Goal: Task Accomplishment & Management: Use online tool/utility

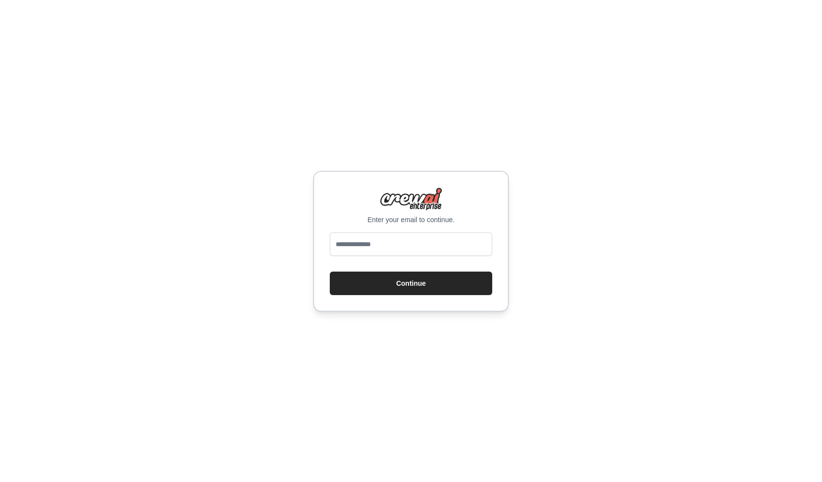
type input "**********"
click at [404, 279] on button "Continue" at bounding box center [411, 282] width 162 height 23
click at [570, 203] on div "**********" at bounding box center [411, 241] width 822 height 482
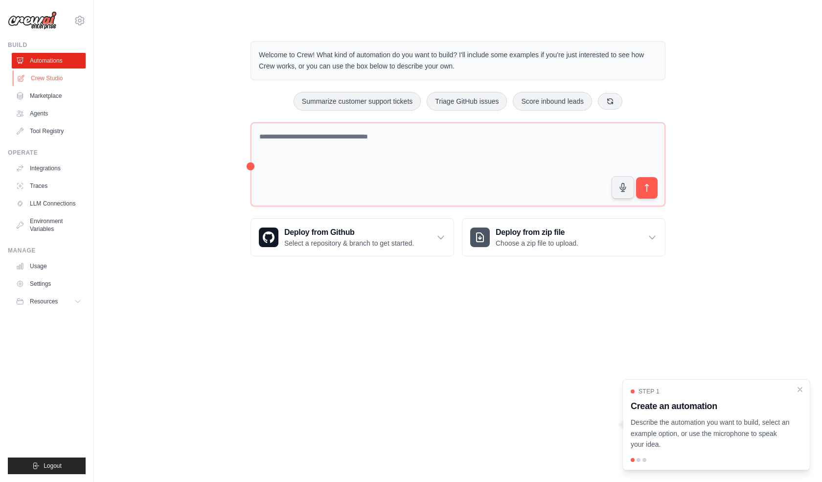
click at [53, 76] on link "Crew Studio" at bounding box center [50, 78] width 74 height 16
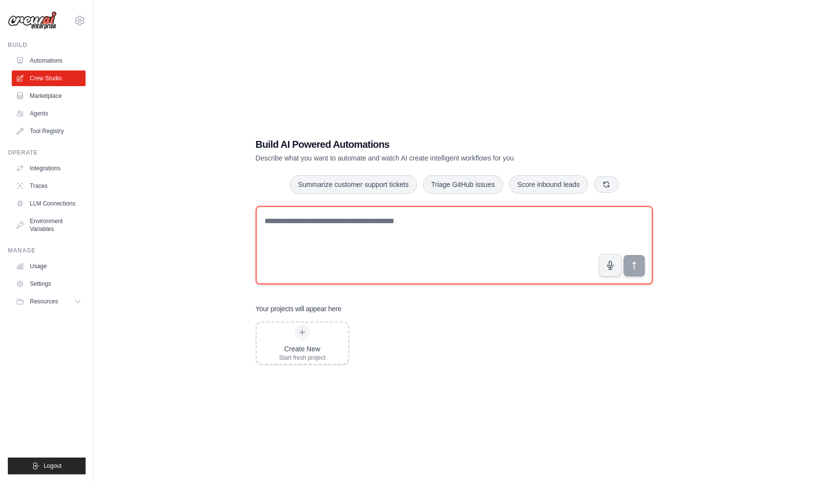
drag, startPoint x: 340, startPoint y: 229, endPoint x: 339, endPoint y: 223, distance: 5.9
click at [340, 229] on textarea at bounding box center [454, 245] width 397 height 78
paste textarea "**********"
type textarea "**********"
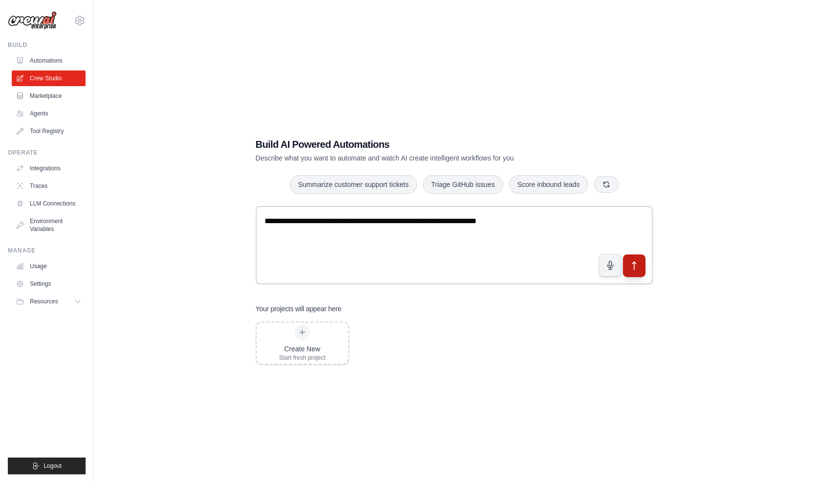
click at [637, 261] on icon "submit" at bounding box center [634, 265] width 10 height 10
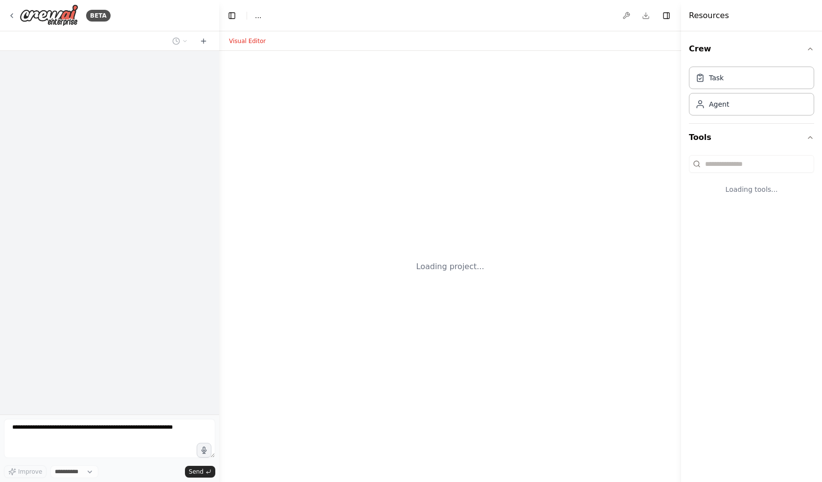
select select "****"
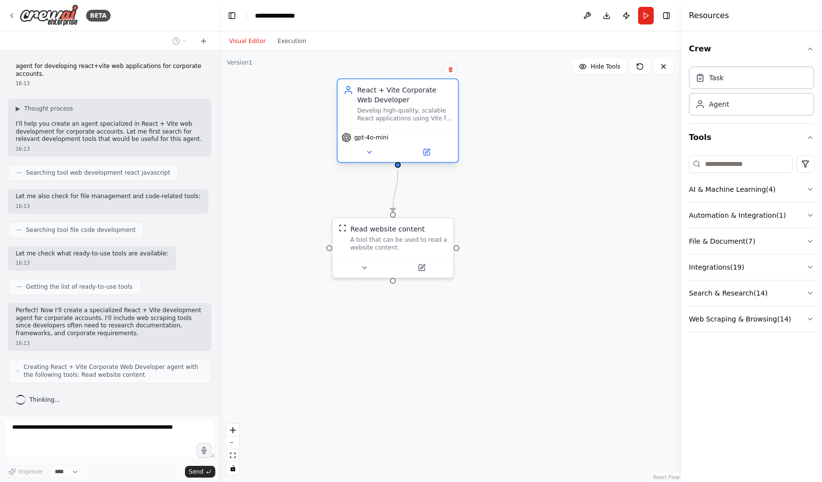
drag, startPoint x: 331, startPoint y: 127, endPoint x: 390, endPoint y: 108, distance: 62.5
click at [390, 108] on div "Develop high-quality, scalable React applications using Vite for corporate clie…" at bounding box center [404, 115] width 95 height 16
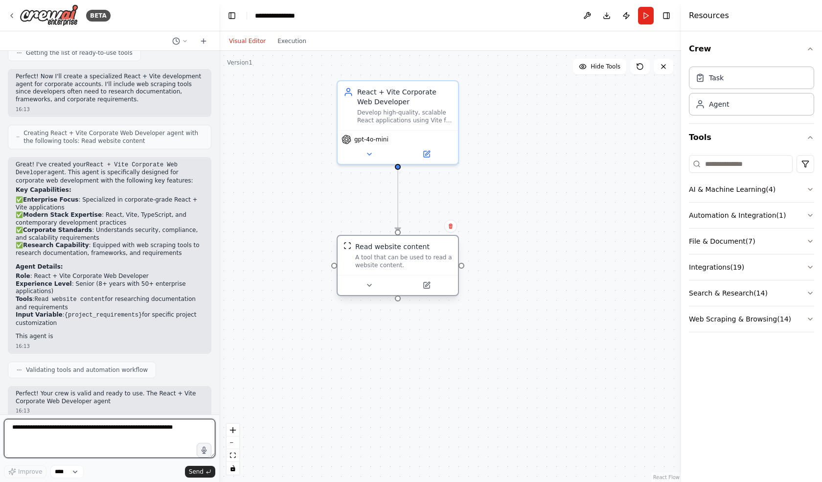
drag, startPoint x: 398, startPoint y: 248, endPoint x: 400, endPoint y: 264, distance: 16.4
click at [400, 264] on div "A tool that can be used to read a website content." at bounding box center [403, 261] width 97 height 16
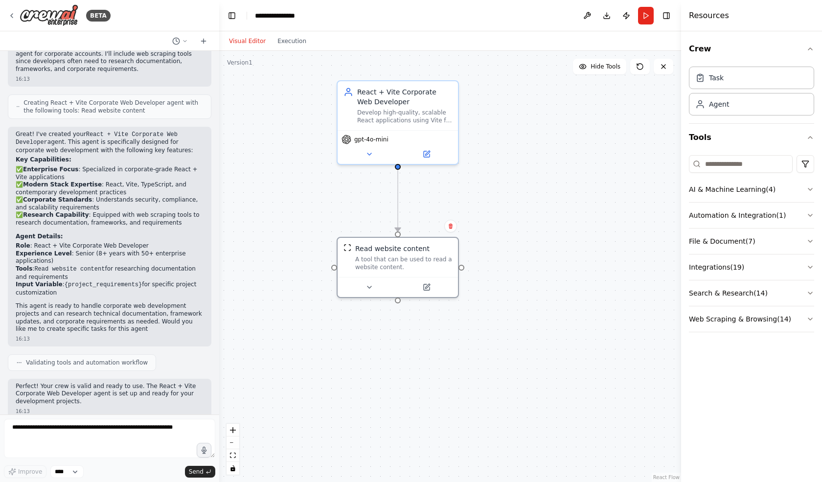
click at [551, 203] on div ".deletable-edge-delete-btn { width: 20px; height: 20px; border: 0px solid #ffff…" at bounding box center [450, 266] width 462 height 431
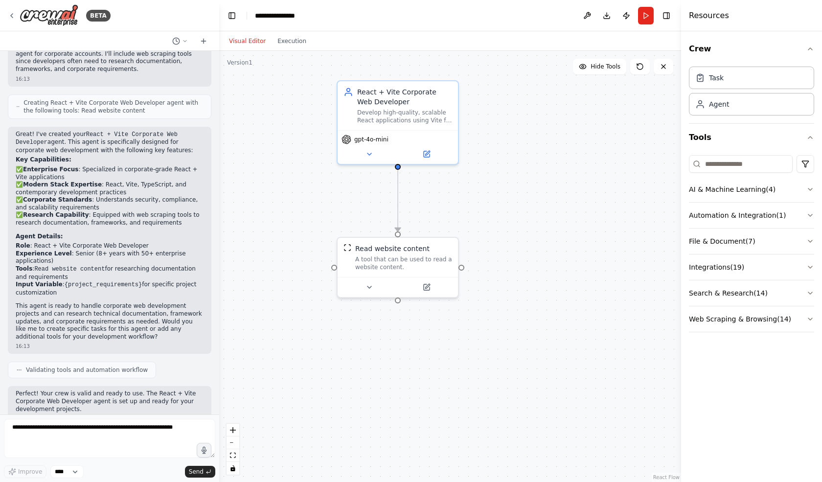
scroll to position [272, 0]
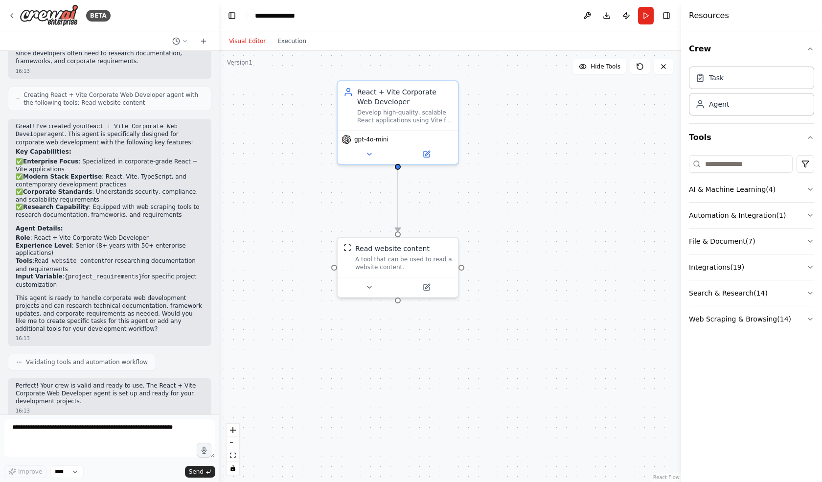
click at [118, 382] on p "Perfect! Your crew is valid and ready to use. The React + Vite Corporate Web De…" at bounding box center [110, 393] width 188 height 23
click at [133, 384] on p "Perfect! Your crew is valid and ready to use. The React + Vite Corporate Web De…" at bounding box center [110, 393] width 188 height 23
click at [538, 257] on div ".deletable-edge-delete-btn { width: 20px; height: 20px; border: 0px solid #ffff…" at bounding box center [450, 266] width 462 height 431
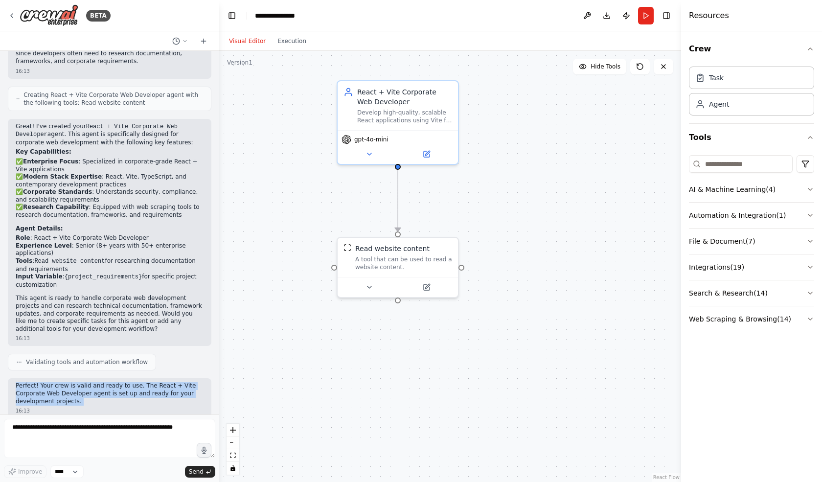
click at [533, 235] on div ".deletable-edge-delete-btn { width: 20px; height: 20px; border: 0px solid #ffff…" at bounding box center [450, 266] width 462 height 431
click at [399, 114] on div "Develop high-quality, scalable React applications using Vite for corporate clie…" at bounding box center [404, 115] width 95 height 16
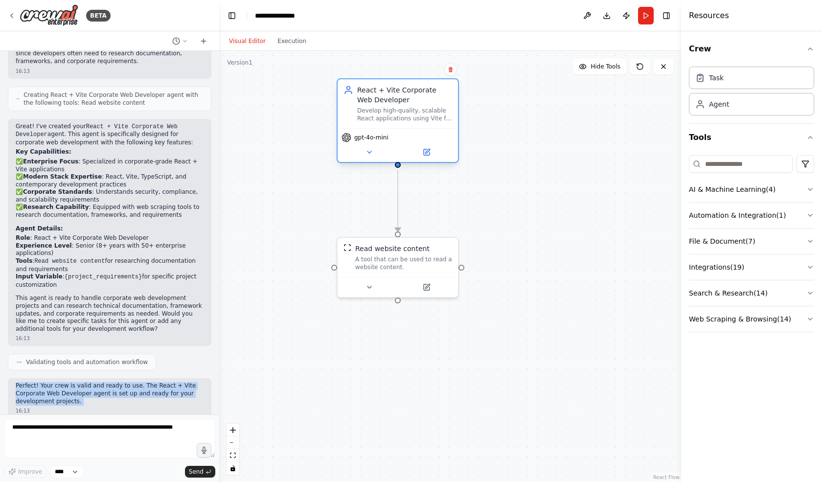
click at [399, 114] on div "Develop high-quality, scalable React applications using Vite for corporate clie…" at bounding box center [404, 115] width 95 height 16
click at [367, 152] on icon at bounding box center [369, 152] width 8 height 8
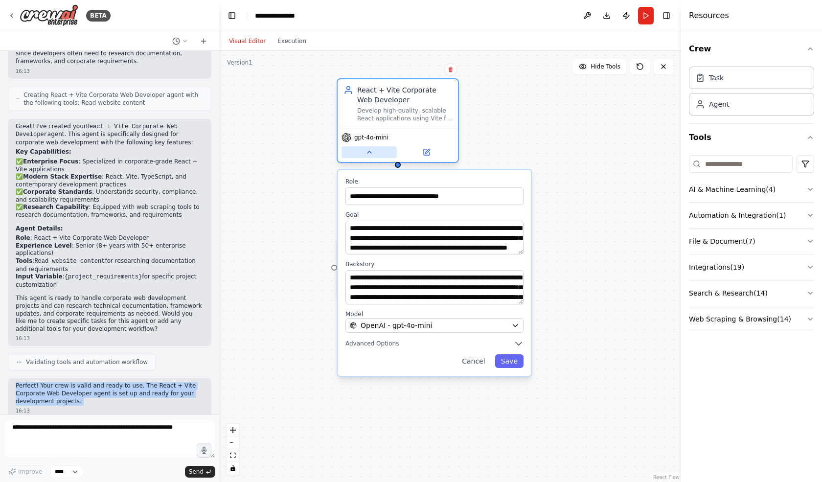
click at [367, 152] on icon at bounding box center [369, 152] width 8 height 8
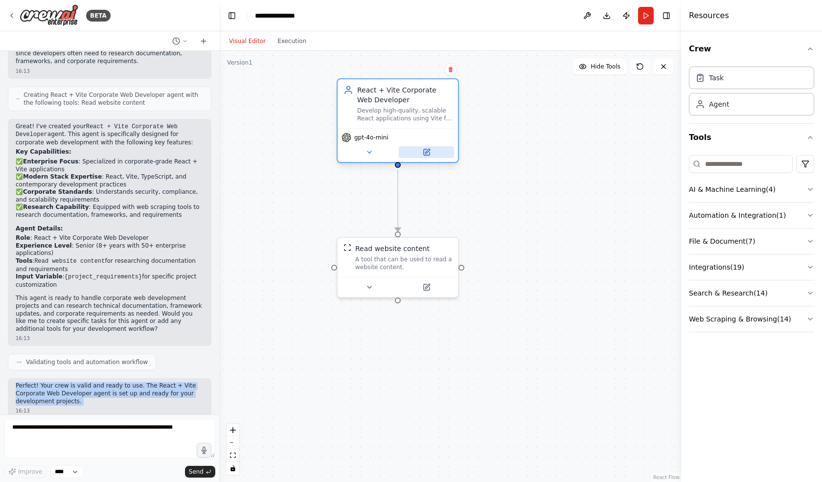
click at [414, 152] on button at bounding box center [426, 152] width 55 height 12
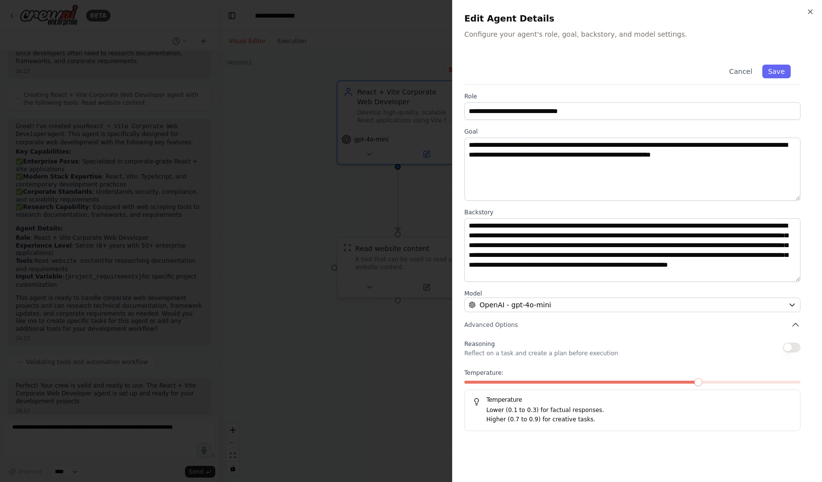
click at [373, 63] on div at bounding box center [411, 241] width 822 height 482
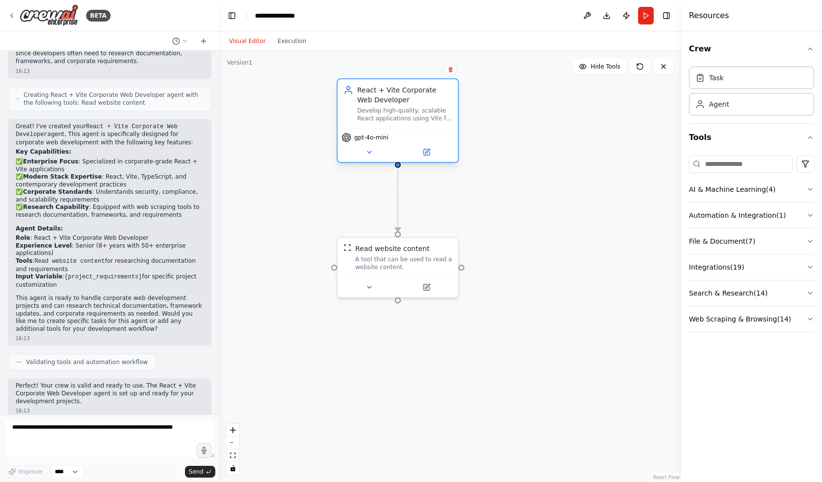
click at [396, 105] on div "React + Vite Corporate Web Developer Develop high-quality, scalable React appli…" at bounding box center [404, 103] width 95 height 37
click at [424, 148] on icon at bounding box center [426, 152] width 8 height 8
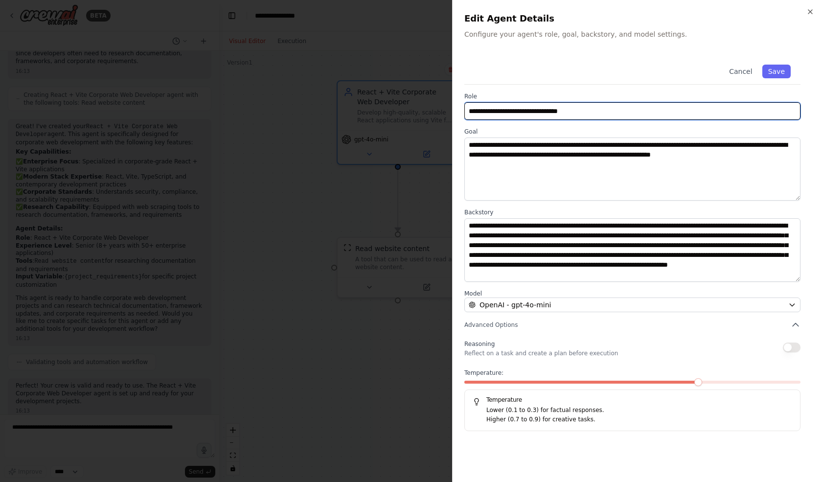
click at [558, 111] on input "**********" at bounding box center [632, 111] width 336 height 18
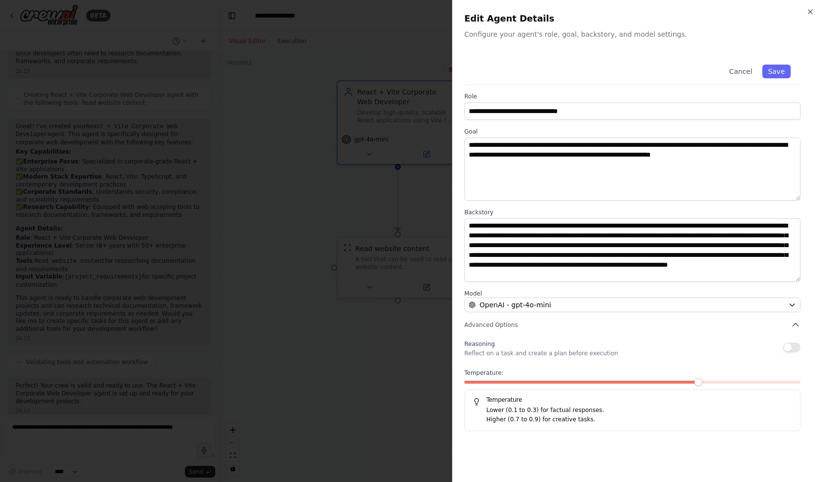
click at [569, 89] on div "**********" at bounding box center [637, 243] width 346 height 376
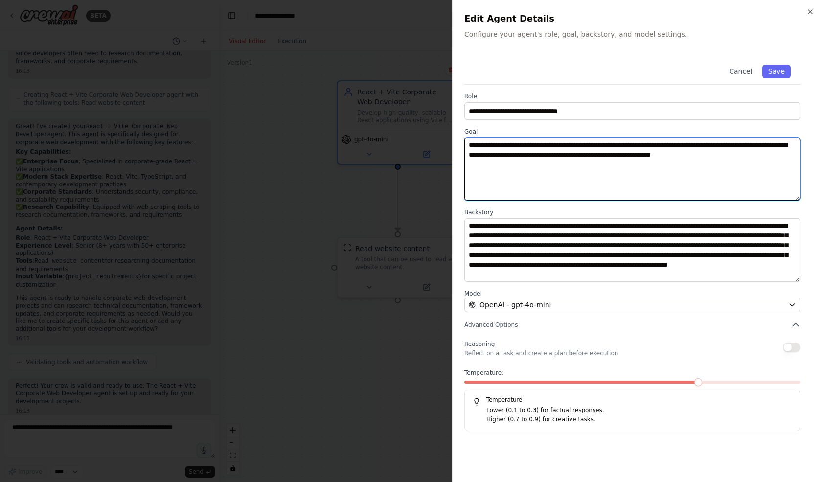
click at [564, 146] on textarea "**********" at bounding box center [632, 168] width 336 height 63
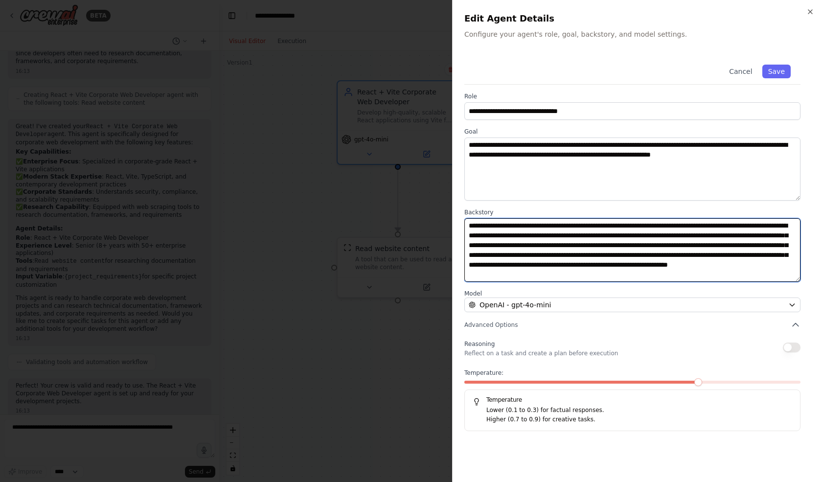
drag, startPoint x: 564, startPoint y: 146, endPoint x: 520, endPoint y: 255, distance: 118.0
click at [520, 255] on textarea "**********" at bounding box center [632, 249] width 336 height 63
click at [520, 231] on textarea "**********" at bounding box center [632, 249] width 336 height 63
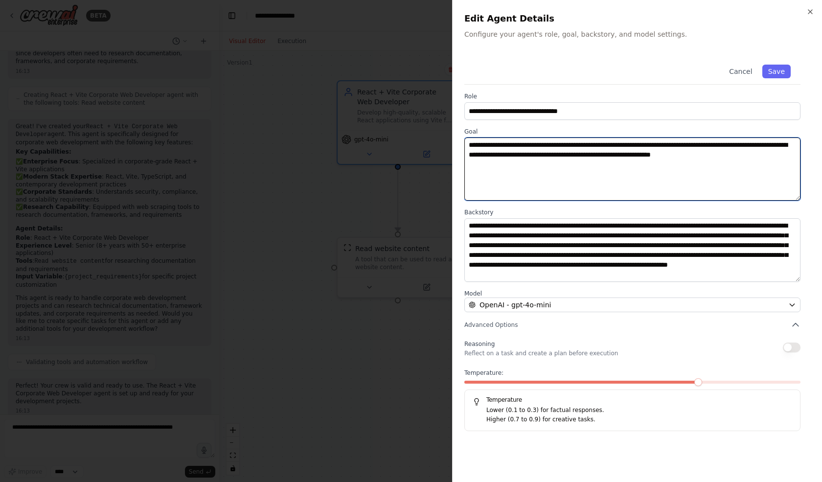
click at [524, 137] on textarea "**********" at bounding box center [632, 168] width 336 height 63
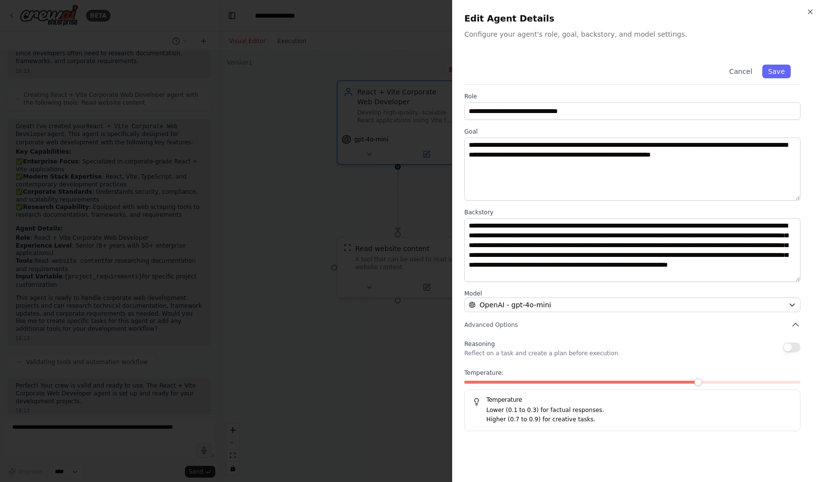
click at [361, 266] on div at bounding box center [411, 241] width 822 height 482
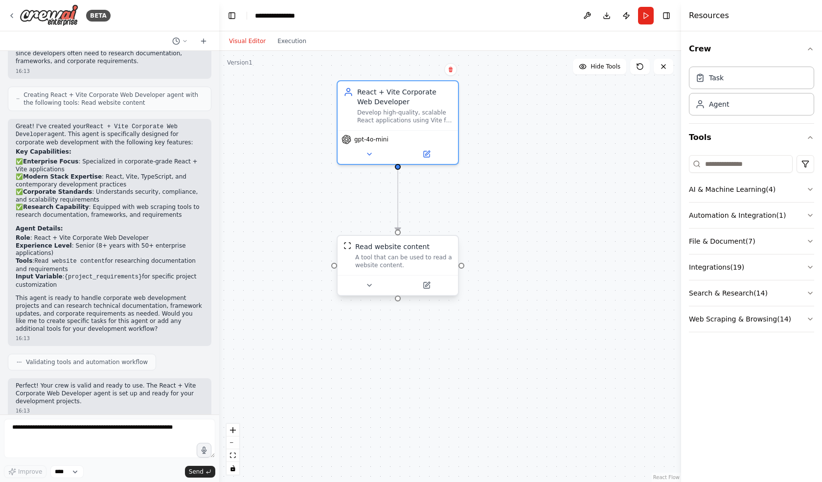
click at [374, 257] on div "A tool that can be used to read a website content." at bounding box center [403, 261] width 97 height 16
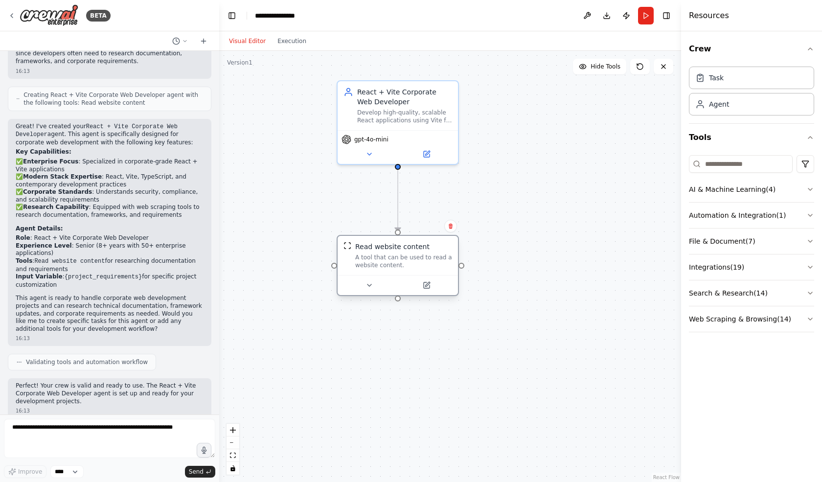
click at [436, 257] on div "A tool that can be used to read a website content." at bounding box center [403, 261] width 97 height 16
click at [381, 289] on button at bounding box center [368, 285] width 55 height 12
click at [423, 283] on icon at bounding box center [426, 285] width 6 height 6
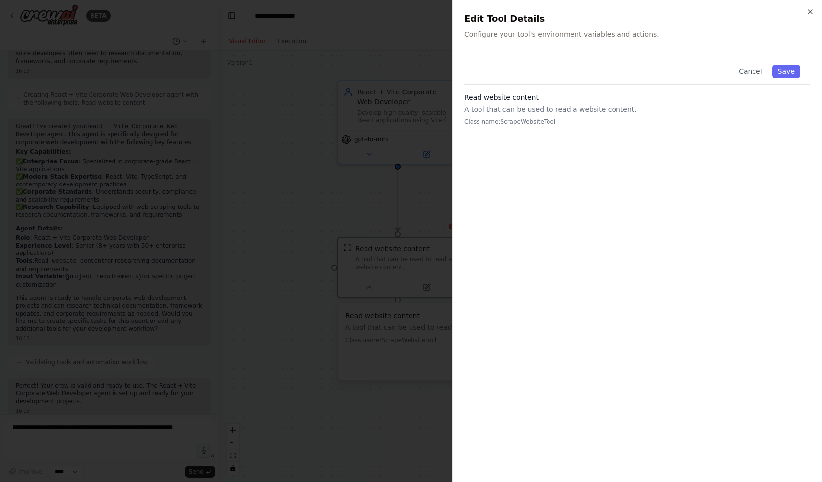
click at [520, 116] on div "Read website content A tool that can be used to read a website content. Class n…" at bounding box center [637, 112] width 346 height 40
click at [524, 106] on p "A tool that can be used to read a website content." at bounding box center [637, 109] width 346 height 10
click at [430, 169] on div at bounding box center [411, 241] width 822 height 482
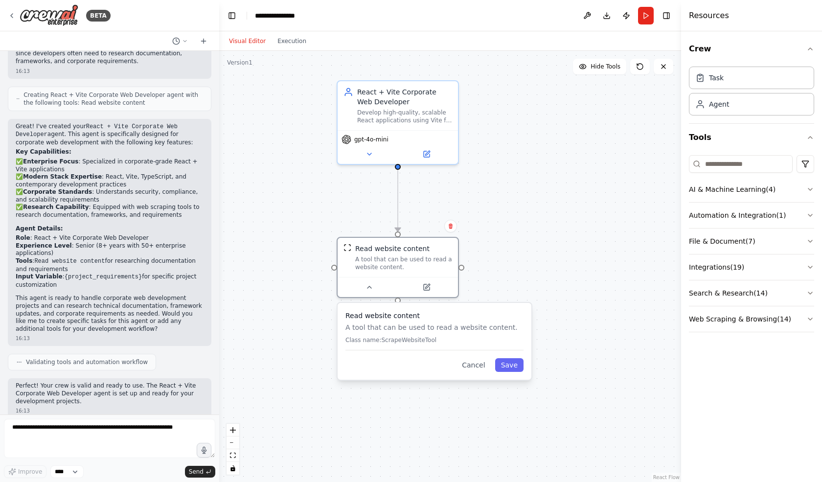
click at [526, 206] on div ".deletable-edge-delete-btn { width: 20px; height: 20px; border: 0px solid #ffff…" at bounding box center [450, 266] width 462 height 431
click at [490, 182] on div ".deletable-edge-delete-btn { width: 20px; height: 20px; border: 0px solid #ffff…" at bounding box center [450, 266] width 462 height 431
click at [462, 267] on div at bounding box center [461, 266] width 6 height 6
click at [490, 366] on button "Cancel" at bounding box center [473, 365] width 35 height 14
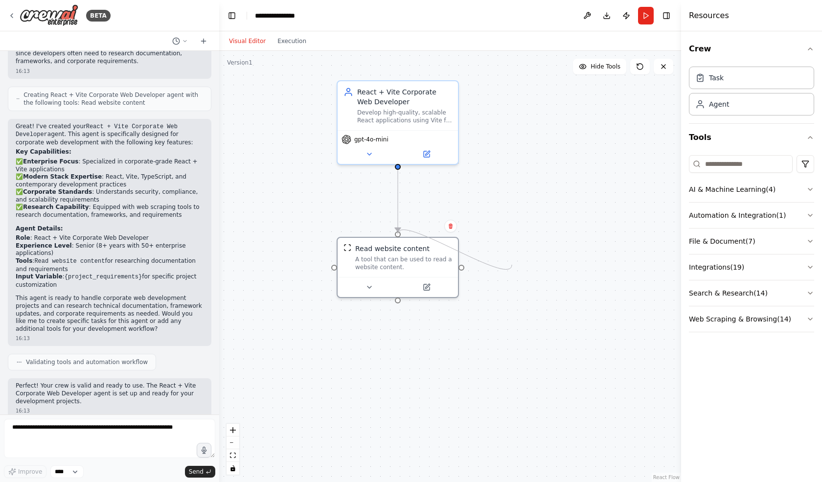
drag, startPoint x: 462, startPoint y: 265, endPoint x: 537, endPoint y: 266, distance: 75.8
click at [537, 266] on div ".deletable-edge-delete-btn { width: 20px; height: 20px; border: 0px solid #ffff…" at bounding box center [450, 266] width 462 height 431
drag, startPoint x: 398, startPoint y: 297, endPoint x: 402, endPoint y: 367, distance: 70.0
click at [402, 367] on div ".deletable-edge-delete-btn { width: 20px; height: 20px; border: 0px solid #ffff…" at bounding box center [450, 266] width 462 height 431
click at [735, 218] on button "Automation & Integration ( 1 )" at bounding box center [751, 214] width 125 height 25
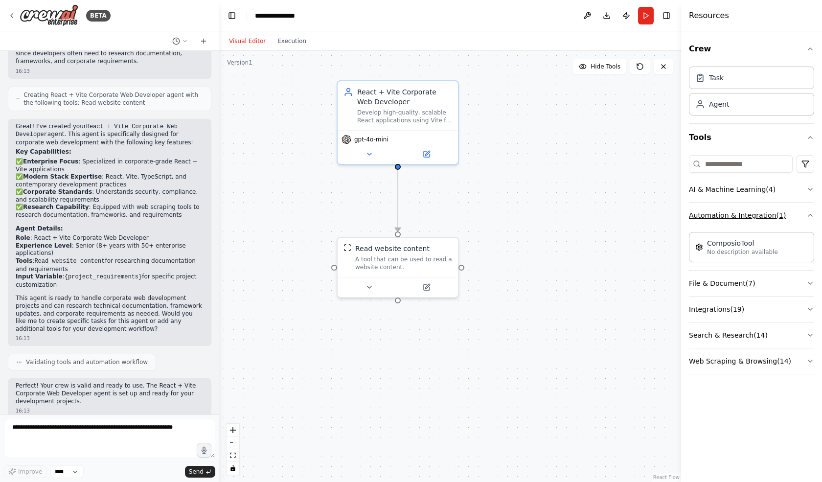
click at [734, 218] on button "Automation & Integration ( 1 )" at bounding box center [751, 214] width 125 height 25
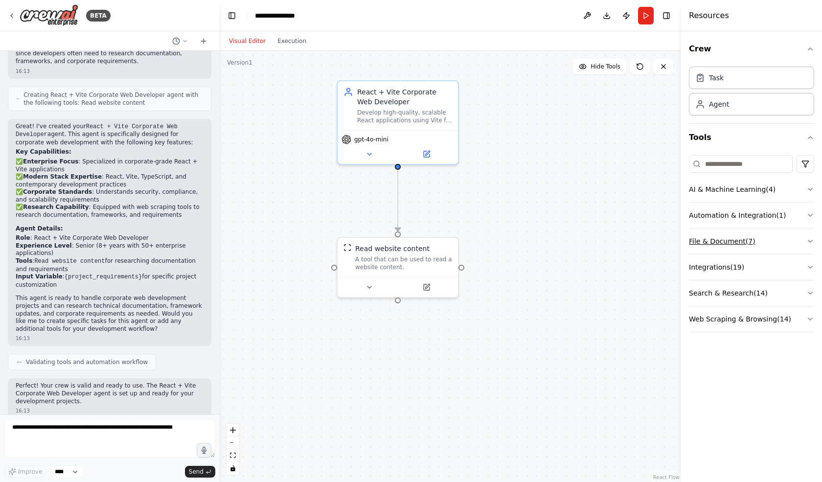
click at [721, 244] on button "File & Document ( 7 )" at bounding box center [751, 240] width 125 height 25
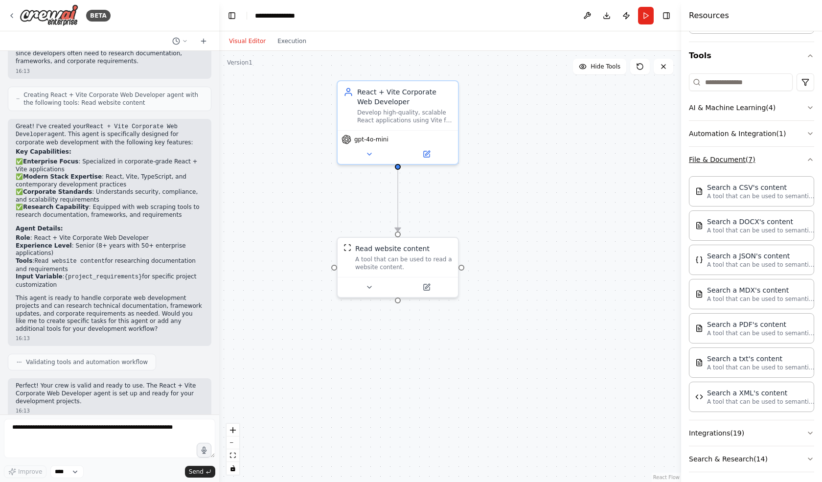
scroll to position [98, 0]
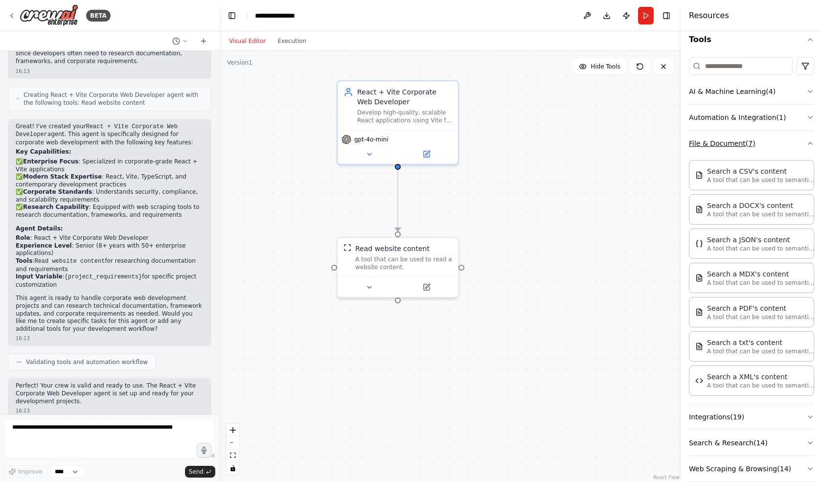
click at [735, 141] on button "File & Document ( 7 )" at bounding box center [751, 143] width 125 height 25
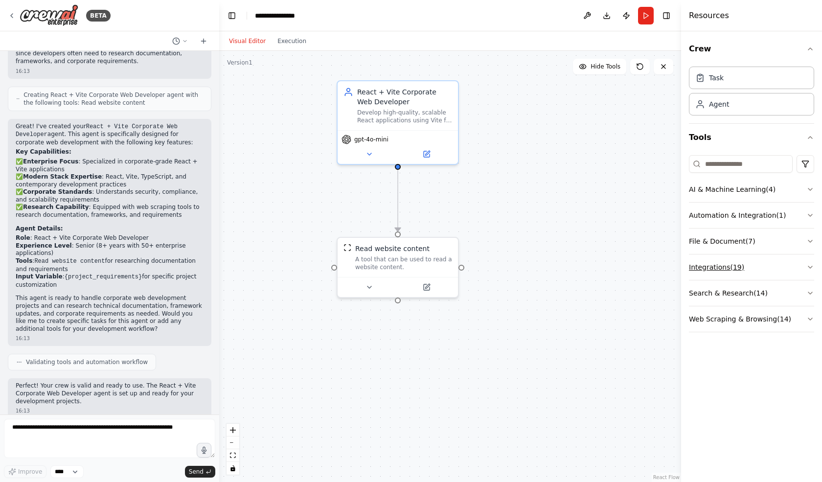
click at [720, 267] on button "Integrations ( 19 )" at bounding box center [751, 266] width 125 height 25
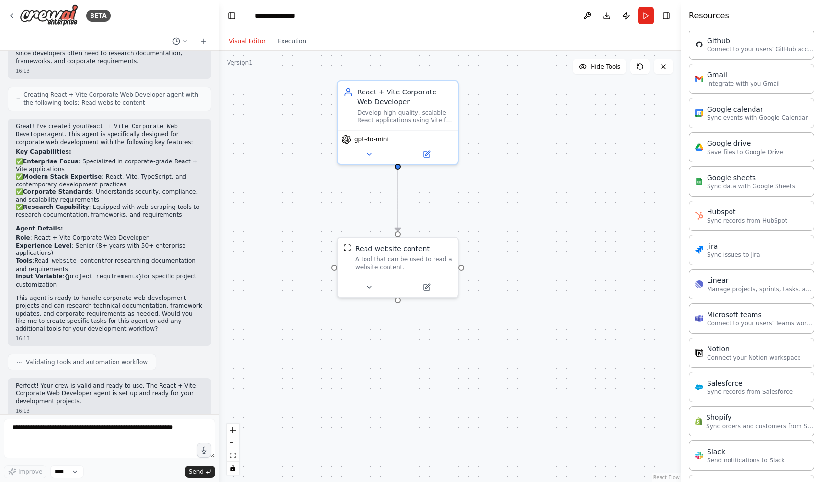
scroll to position [516, 0]
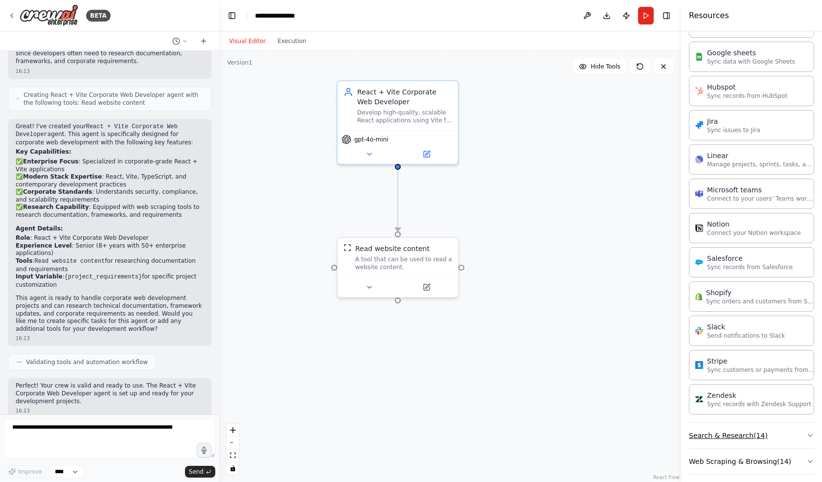
click at [725, 425] on button "Search & Research ( 14 )" at bounding box center [751, 434] width 125 height 25
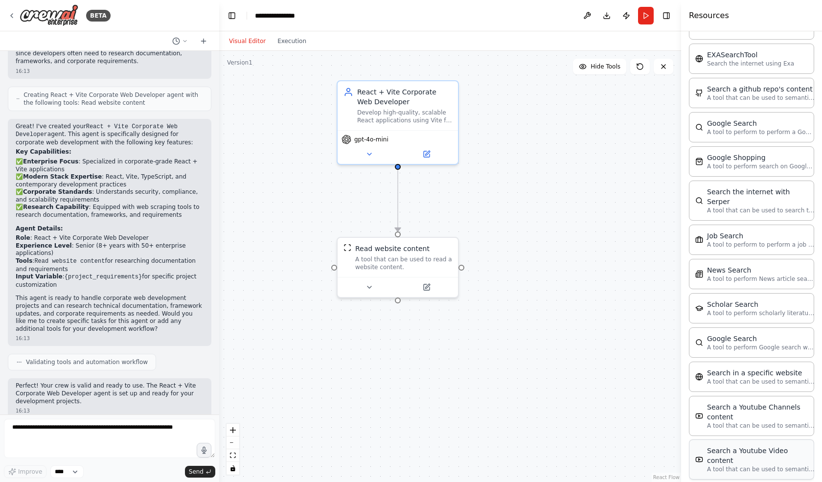
scroll to position [1008, 0]
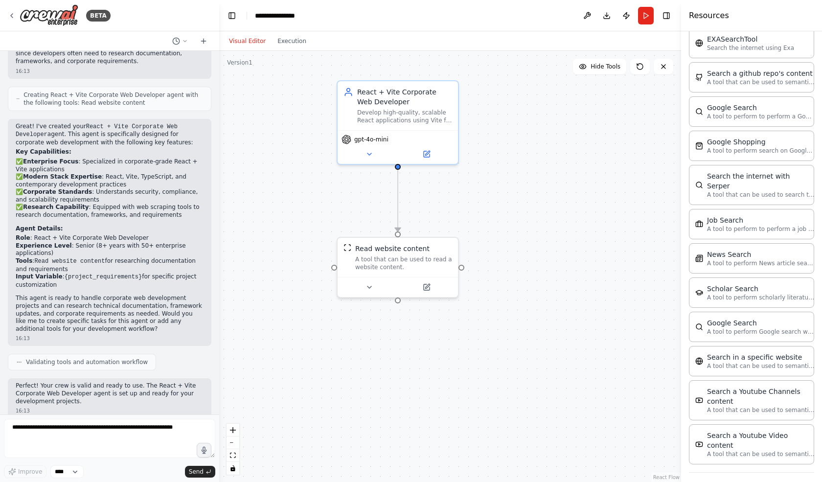
click at [719, 472] on button "Web Scraping & Browsing ( 14 )" at bounding box center [751, 484] width 125 height 25
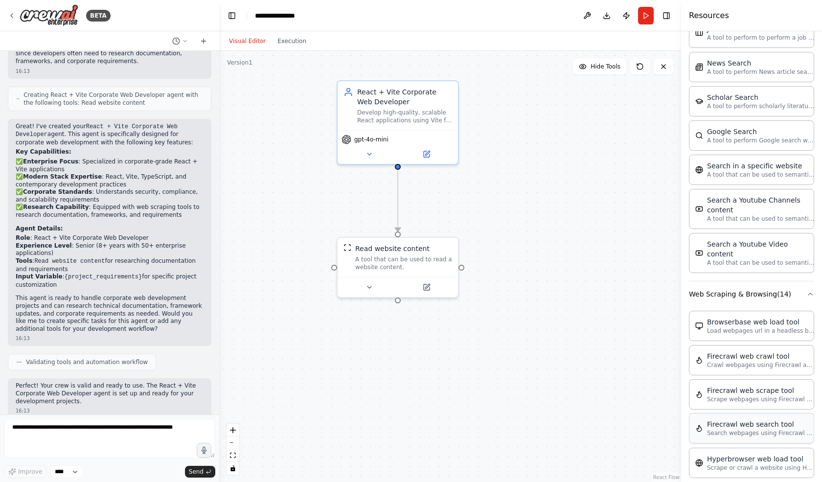
scroll to position [1204, 0]
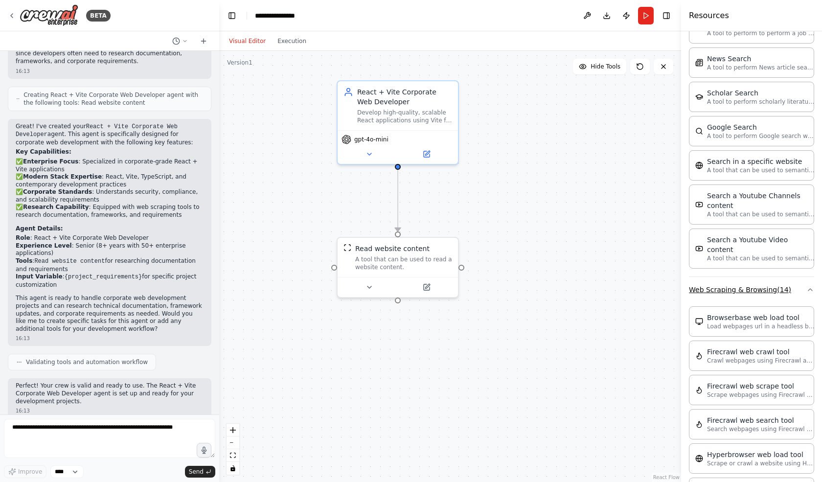
click at [744, 277] on button "Web Scraping & Browsing ( 14 )" at bounding box center [751, 289] width 125 height 25
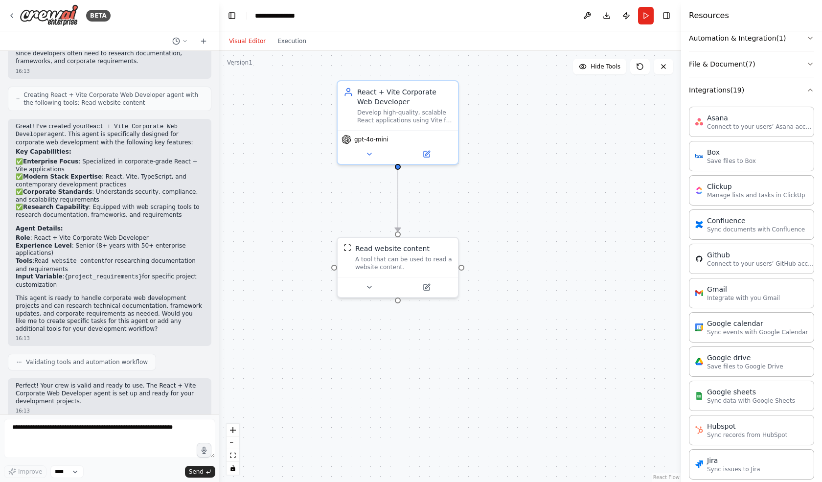
scroll to position [30, 0]
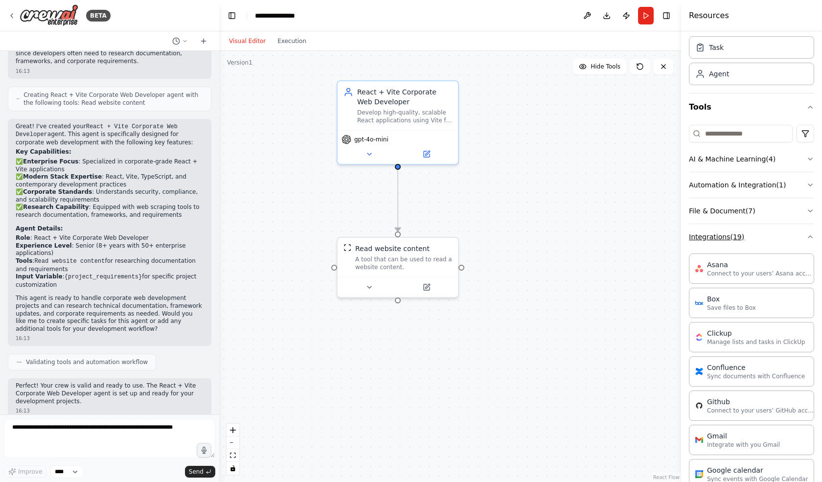
click at [727, 240] on button "Integrations ( 19 )" at bounding box center [751, 236] width 125 height 25
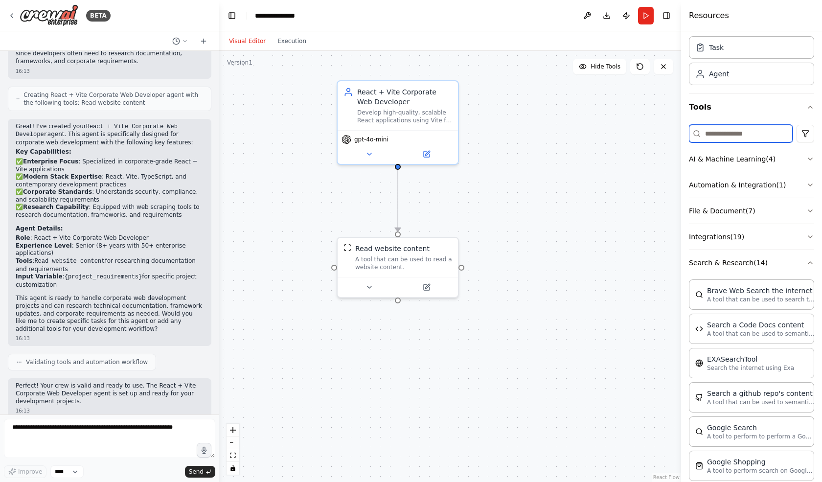
click at [709, 135] on input at bounding box center [741, 134] width 104 height 18
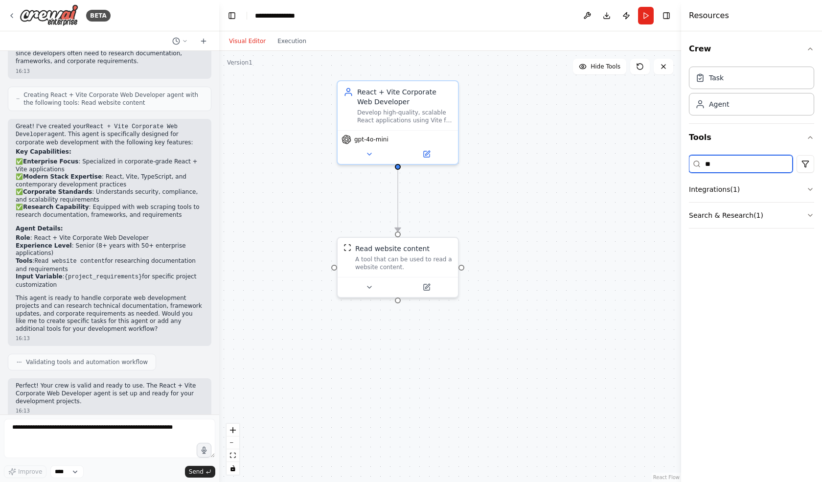
type input "*"
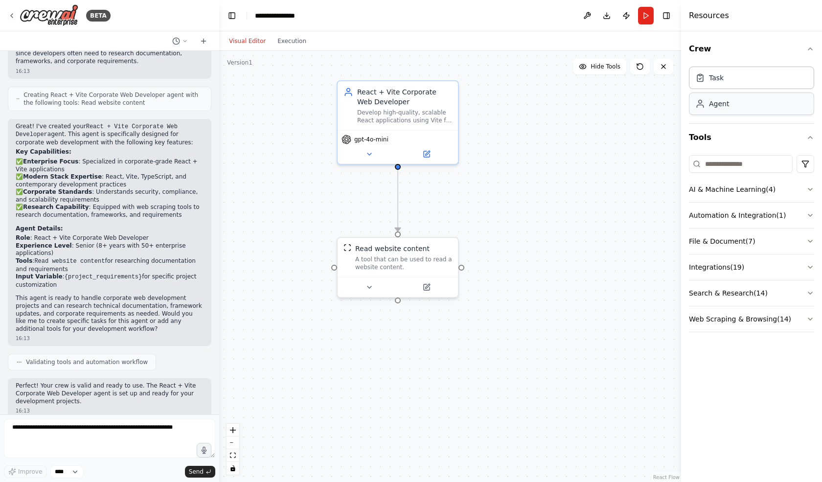
click at [727, 107] on div "Agent" at bounding box center [719, 104] width 20 height 10
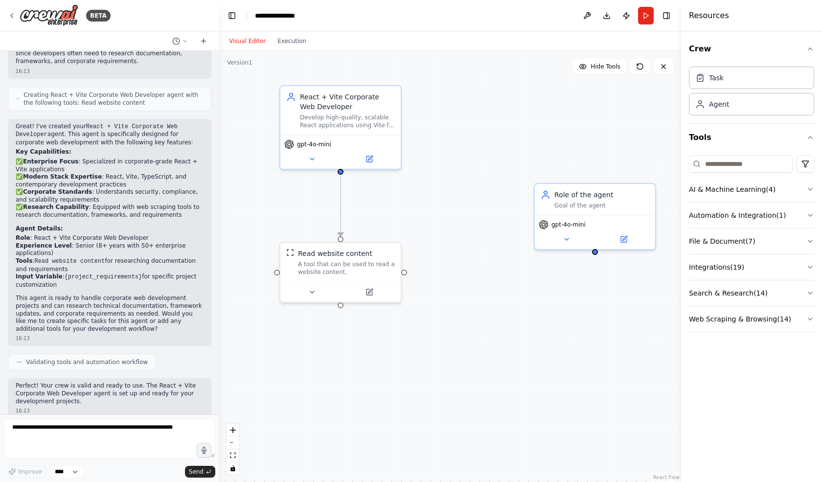
drag, startPoint x: 565, startPoint y: 155, endPoint x: 478, endPoint y: 155, distance: 87.0
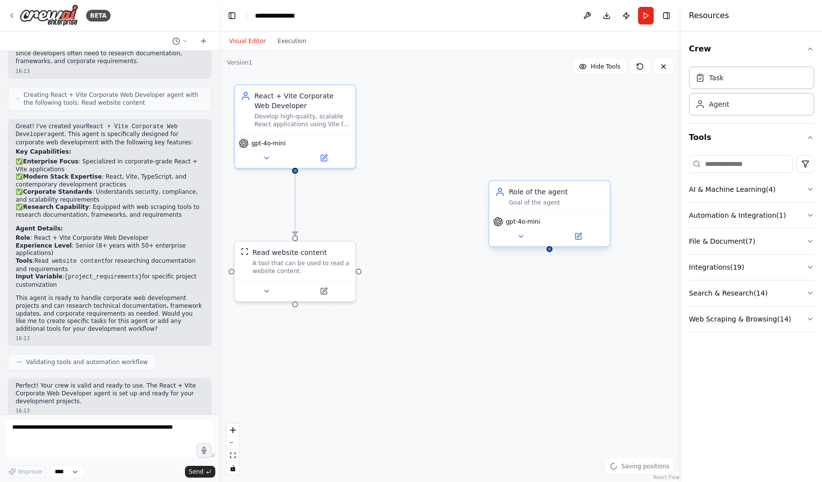
click at [554, 195] on div "Role of the agent" at bounding box center [556, 192] width 95 height 10
click at [606, 172] on button at bounding box center [602, 171] width 13 height 13
click at [578, 175] on button "Confirm" at bounding box center [574, 171] width 35 height 12
click at [576, 171] on button "Confirm" at bounding box center [574, 171] width 35 height 12
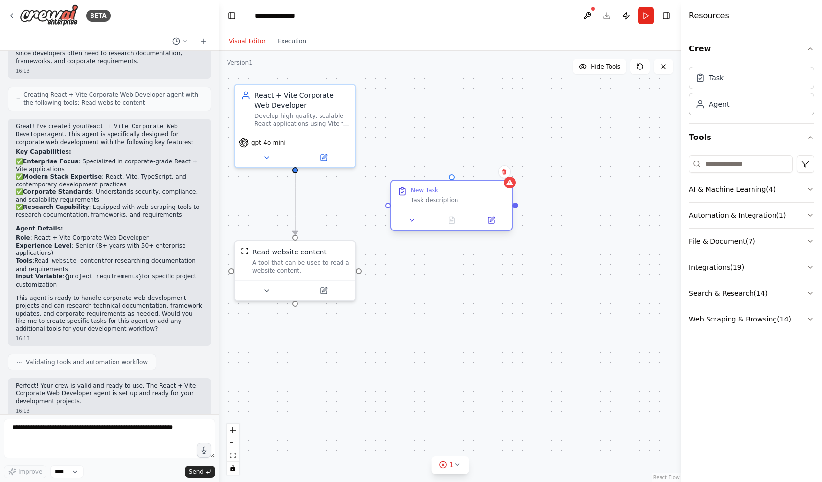
drag, startPoint x: 597, startPoint y: 166, endPoint x: 425, endPoint y: 198, distance: 174.5
click at [425, 198] on div "New Task Task description" at bounding box center [458, 195] width 95 height 18
click at [449, 200] on div "Task description" at bounding box center [458, 200] width 95 height 8
click at [413, 223] on icon at bounding box center [412, 220] width 8 height 8
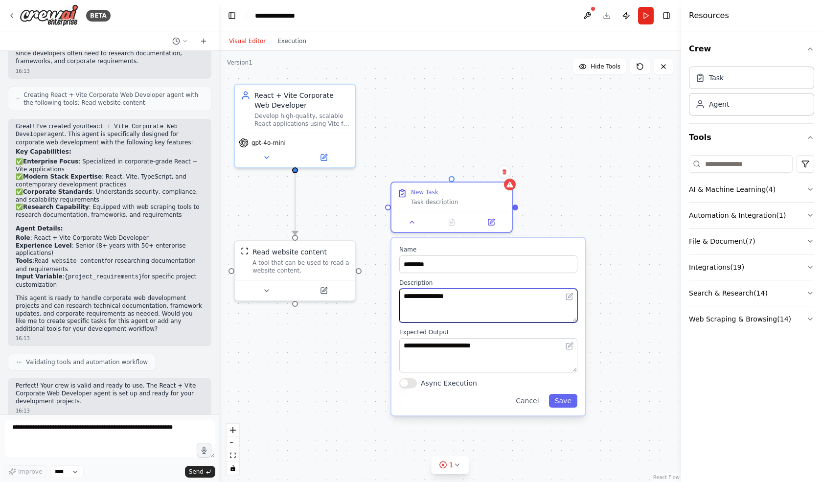
click at [445, 290] on textarea "**********" at bounding box center [488, 306] width 178 height 34
click at [503, 173] on icon at bounding box center [504, 171] width 4 height 5
click at [508, 171] on button at bounding box center [504, 171] width 13 height 13
click at [510, 175] on div "Confirm" at bounding box center [504, 171] width 13 height 13
click at [506, 173] on icon at bounding box center [504, 172] width 6 height 6
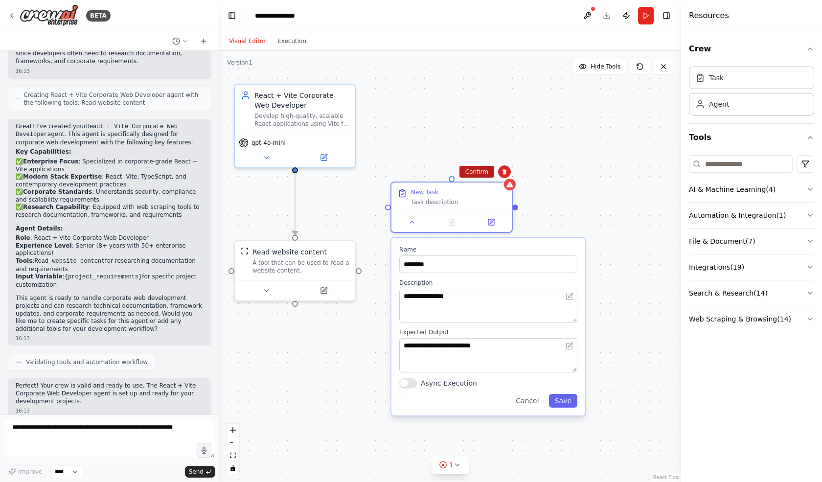
click at [475, 176] on button "Confirm" at bounding box center [476, 172] width 35 height 12
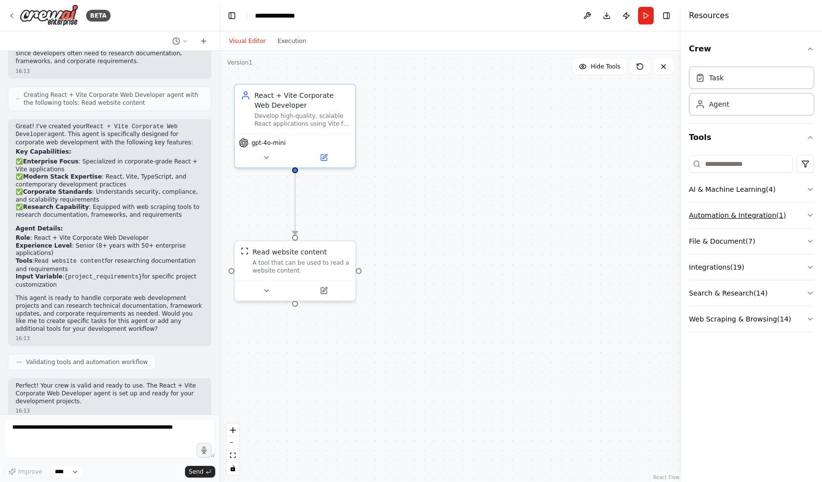
click at [714, 211] on button "Automation & Integration ( 1 )" at bounding box center [751, 214] width 125 height 25
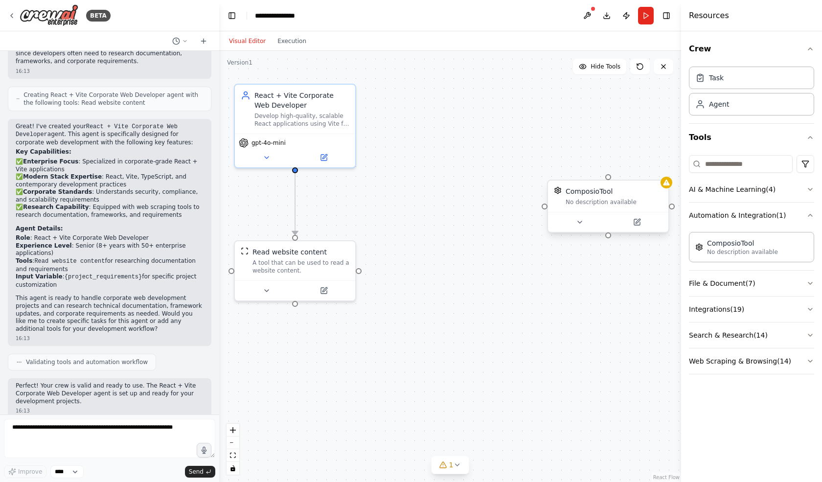
click at [612, 195] on div "ComposioTool" at bounding box center [613, 191] width 97 height 10
click at [577, 231] on div "ComposioTool No description available" at bounding box center [608, 205] width 122 height 53
click at [577, 226] on button at bounding box center [579, 222] width 55 height 12
click at [634, 219] on icon at bounding box center [637, 222] width 6 height 6
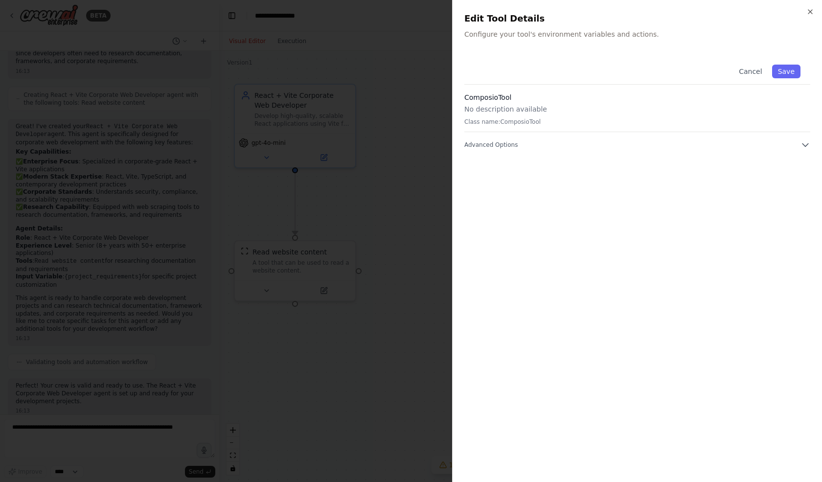
click at [520, 95] on h3 "ComposioTool" at bounding box center [637, 97] width 346 height 10
click at [496, 114] on div "ComposioTool No description available Class name: ComposioTool" at bounding box center [637, 112] width 346 height 40
click at [492, 143] on span "Advanced Options" at bounding box center [490, 145] width 53 height 8
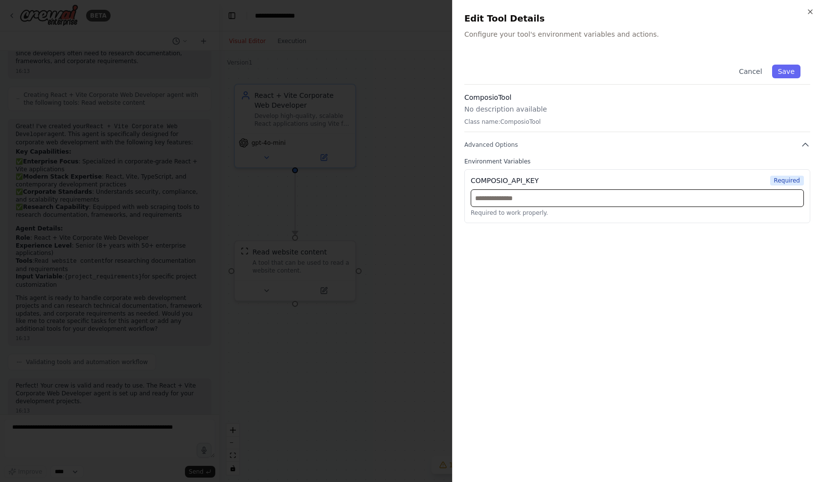
click at [514, 199] on input "text" at bounding box center [636, 198] width 333 height 18
click at [424, 152] on div at bounding box center [411, 241] width 822 height 482
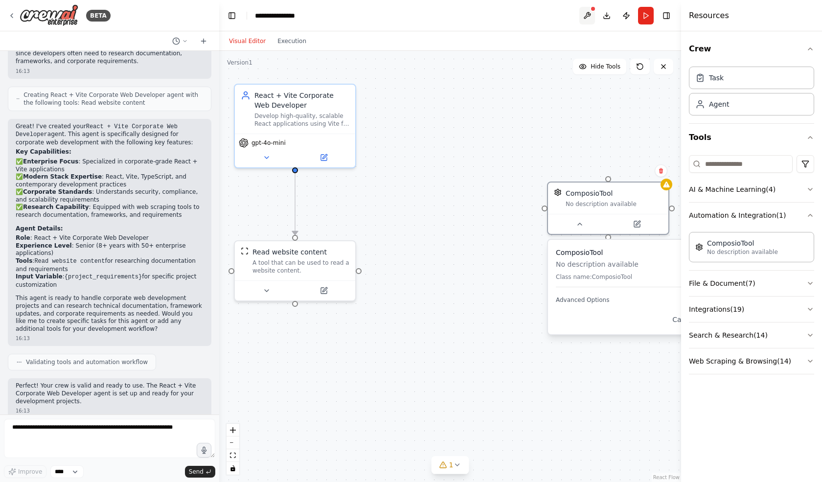
click at [592, 15] on button at bounding box center [587, 16] width 16 height 18
click at [426, 1] on header "**********" at bounding box center [450, 15] width 462 height 31
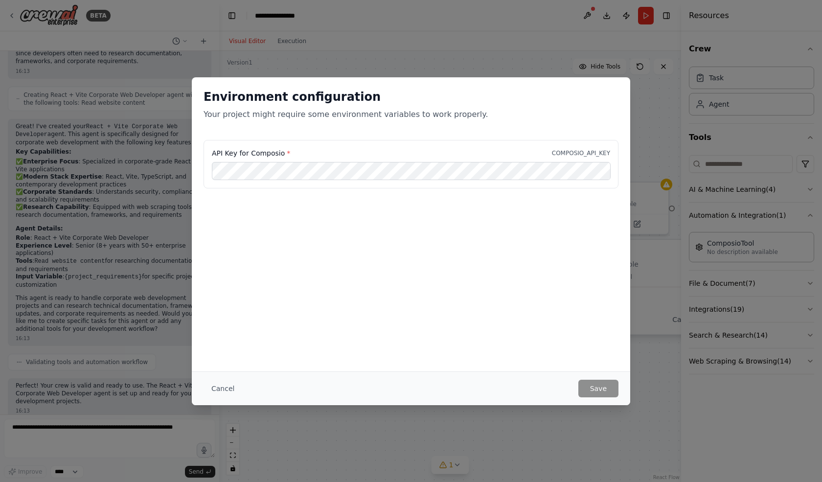
click at [386, 46] on div "Environment configuration Your project might require some environment variables…" at bounding box center [411, 241] width 822 height 482
click at [213, 383] on button "Cancel" at bounding box center [222, 388] width 39 height 18
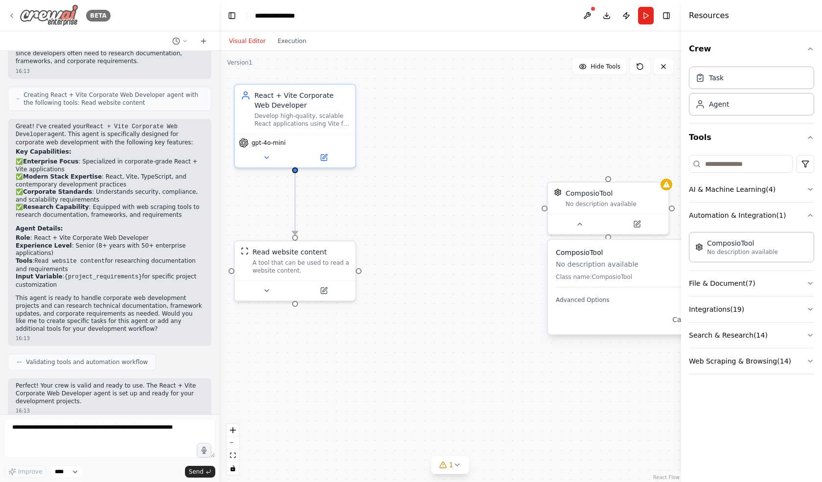
click at [14, 10] on div "BETA" at bounding box center [59, 15] width 103 height 22
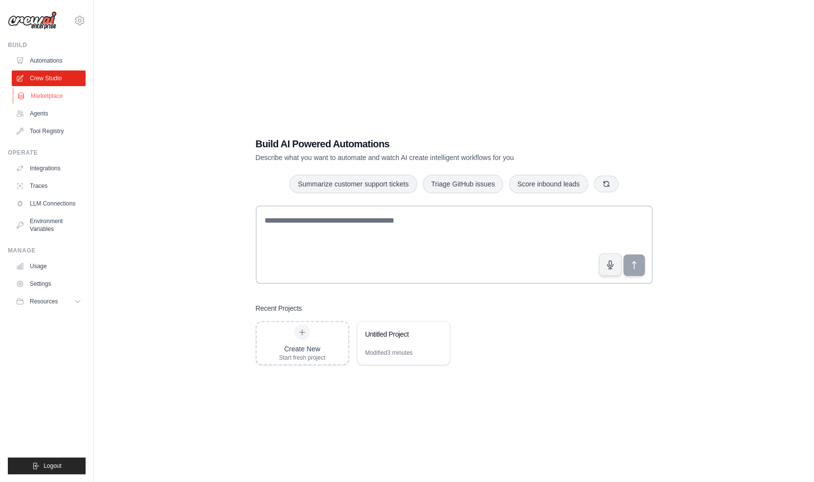
click at [58, 94] on link "Marketplace" at bounding box center [50, 96] width 74 height 16
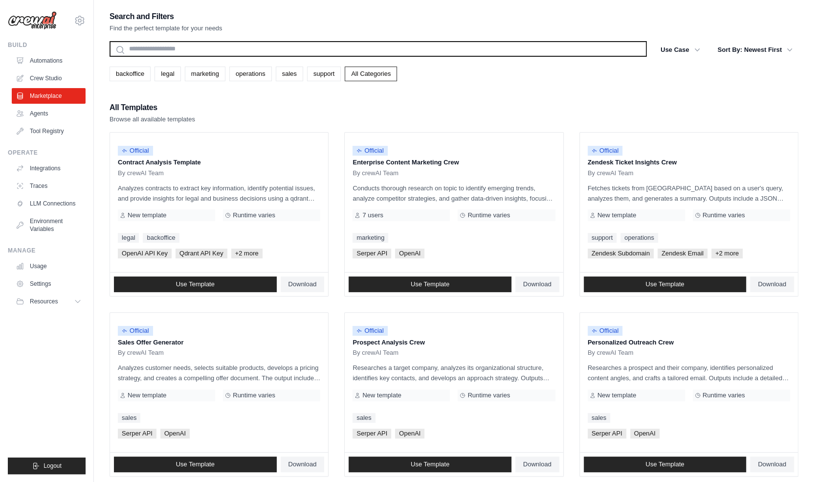
click at [196, 52] on input "text" at bounding box center [378, 49] width 537 height 16
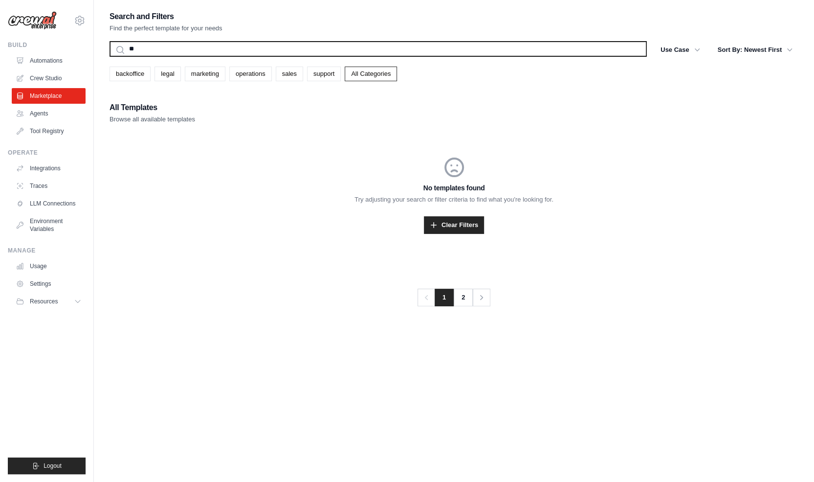
type input "*"
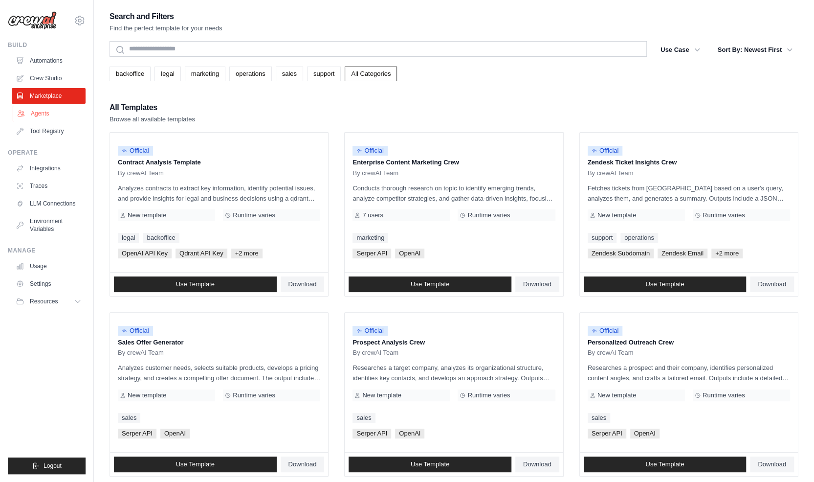
click at [48, 113] on link "Agents" at bounding box center [50, 114] width 74 height 16
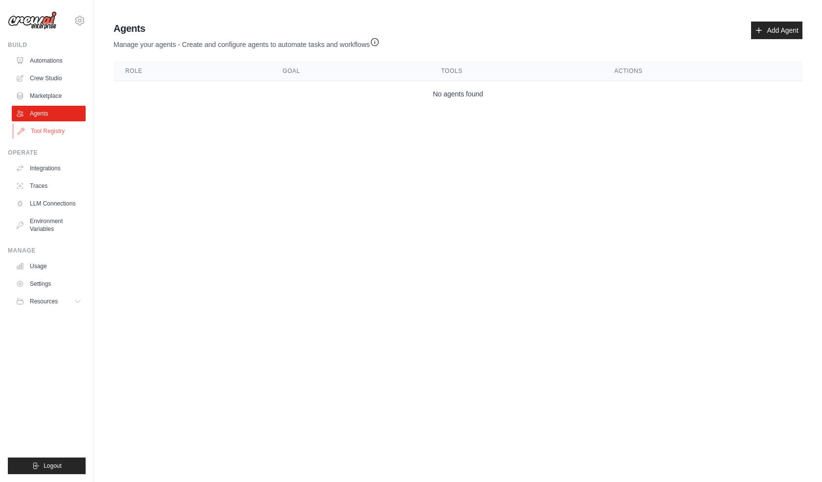
click at [64, 129] on link "Tool Registry" at bounding box center [50, 131] width 74 height 16
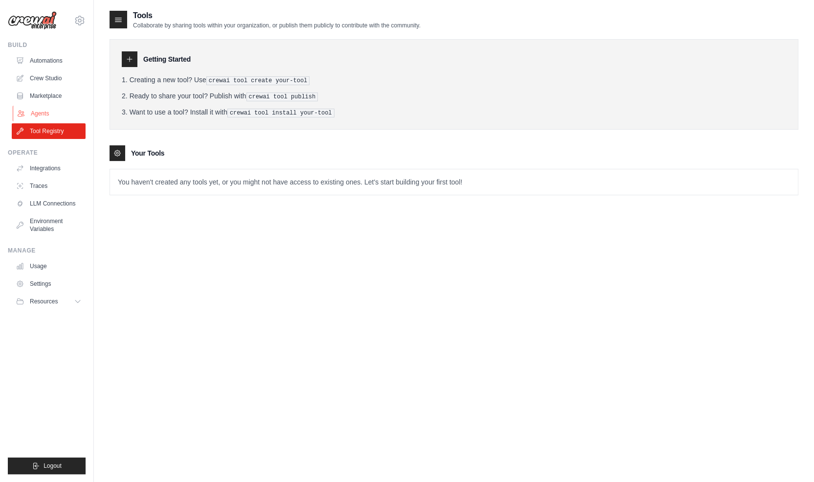
click at [64, 109] on link "Agents" at bounding box center [50, 114] width 74 height 16
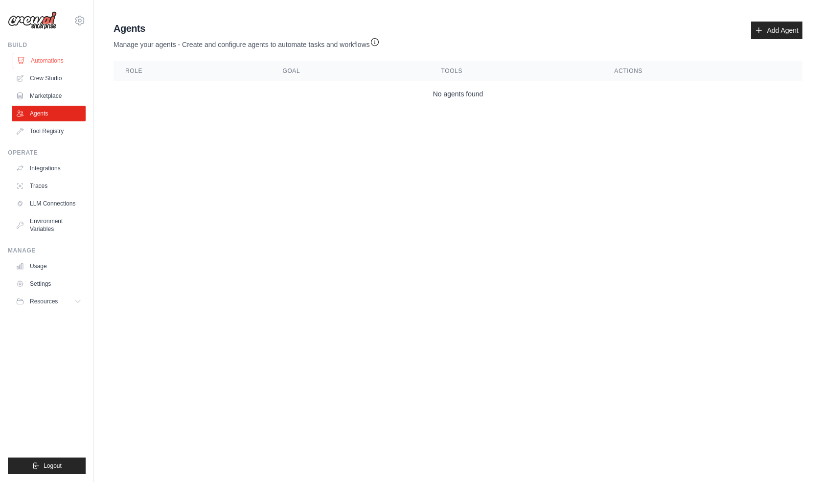
click at [61, 60] on link "Automations" at bounding box center [50, 61] width 74 height 16
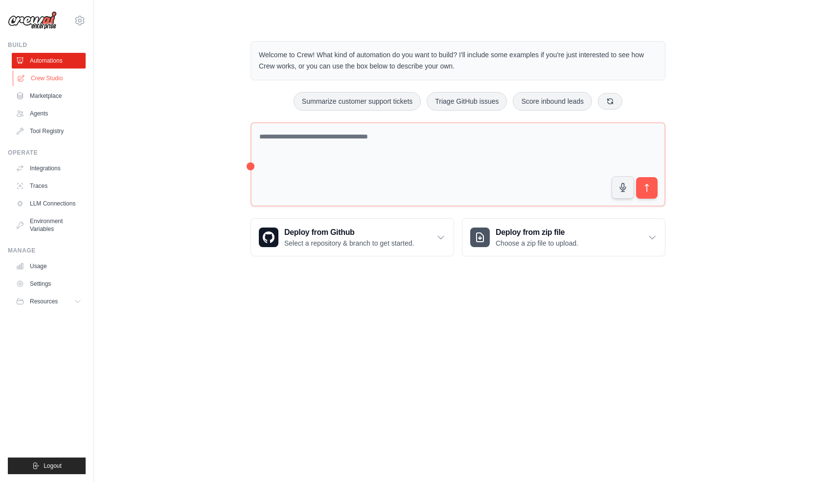
click at [49, 79] on link "Crew Studio" at bounding box center [50, 78] width 74 height 16
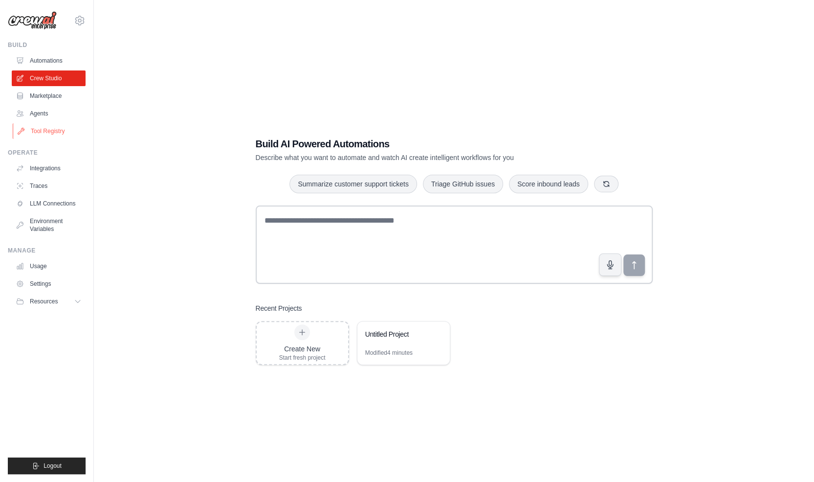
click at [62, 133] on link "Tool Registry" at bounding box center [50, 131] width 74 height 16
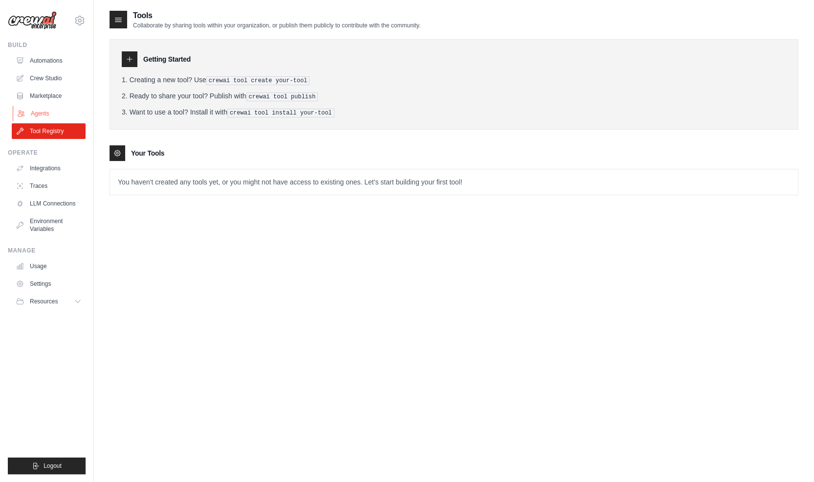
click at [57, 109] on link "Agents" at bounding box center [50, 114] width 74 height 16
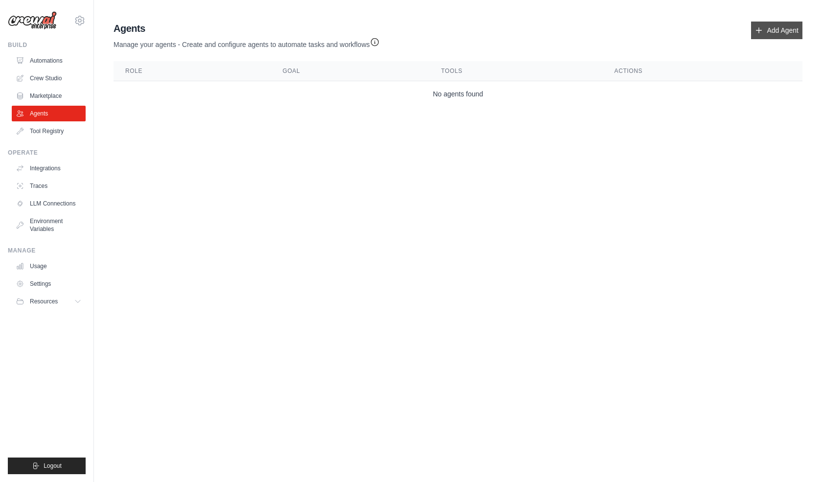
click at [782, 29] on link "Add Agent" at bounding box center [776, 31] width 51 height 18
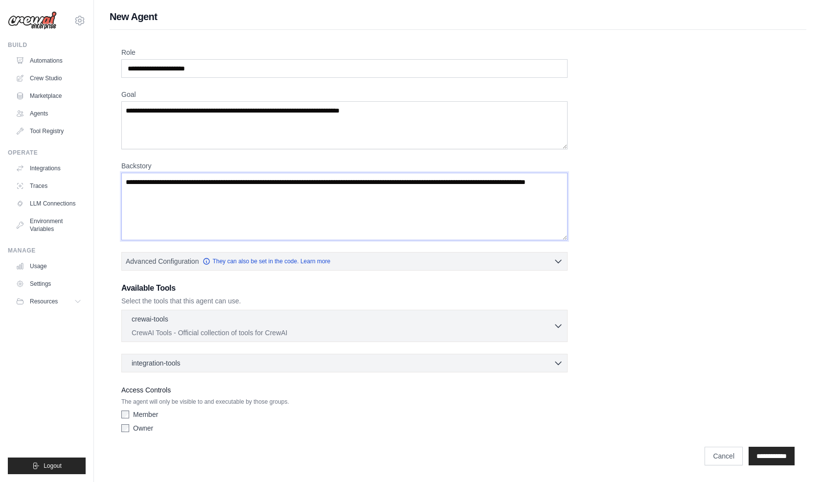
click at [357, 206] on textarea "Backstory" at bounding box center [344, 206] width 446 height 67
click at [638, 217] on div "Role Goal Backstory Advanced Configuration They can also be set in the code. Le…" at bounding box center [457, 241] width 673 height 389
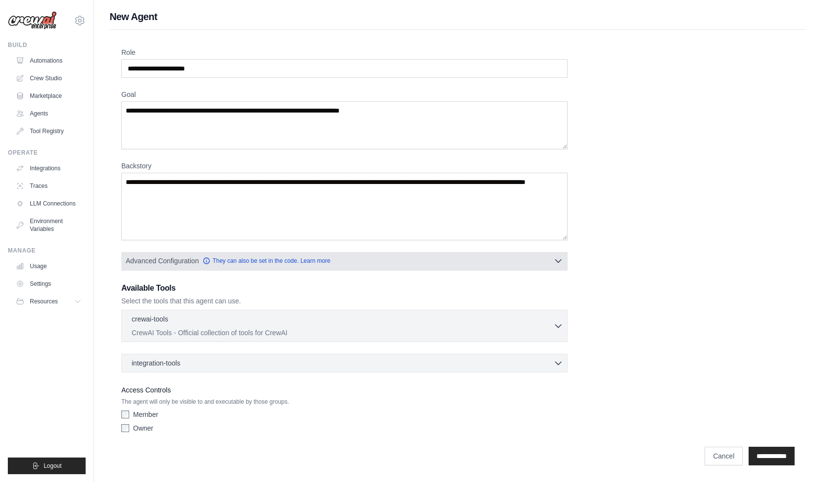
click at [478, 261] on button "Advanced Configuration They can also be set in the code. Learn more" at bounding box center [344, 261] width 445 height 18
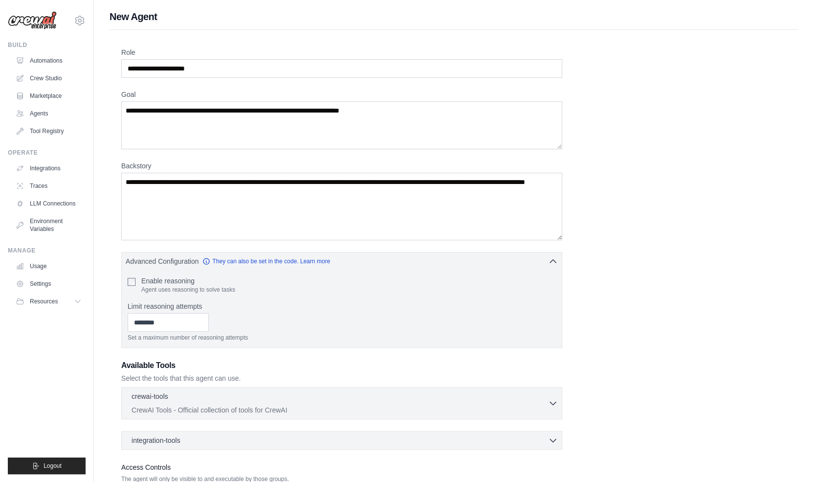
click at [693, 275] on div "Role Goal Backstory Advanced Configuration They can also be set in the code. Le…" at bounding box center [454, 280] width 666 height 467
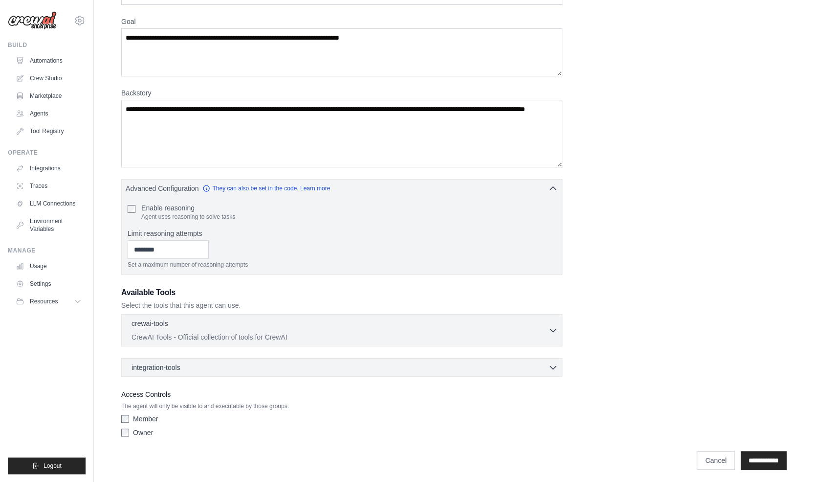
scroll to position [73, 0]
click at [540, 309] on div "Available Tools Select the tools that this agent can use. crewai-tools 0 select…" at bounding box center [341, 331] width 441 height 90
click at [537, 318] on div "crewai-tools 0 selected" at bounding box center [340, 323] width 417 height 12
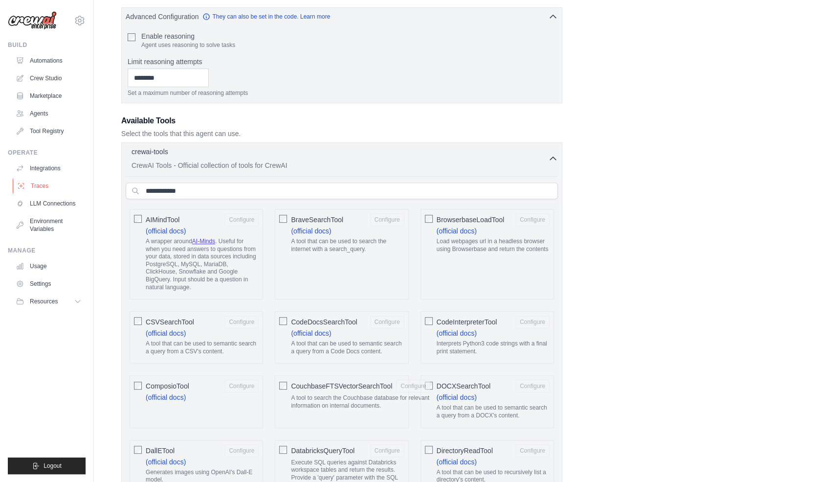
scroll to position [220, 0]
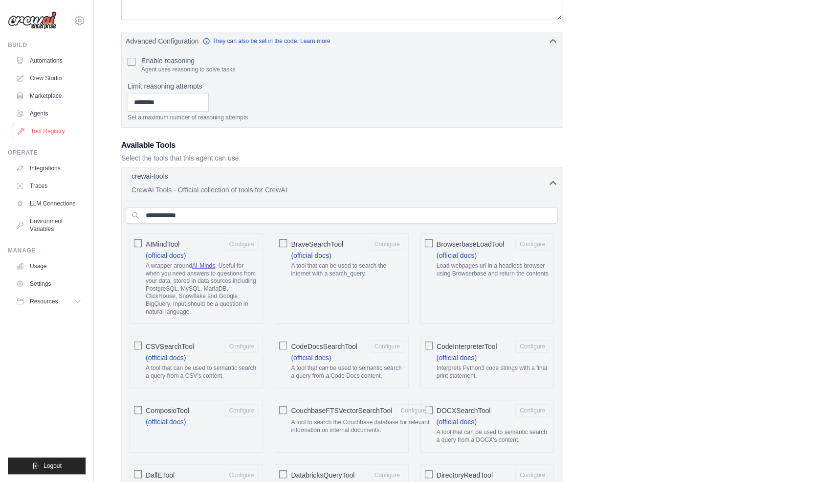
click at [47, 129] on link "Tool Registry" at bounding box center [50, 131] width 74 height 16
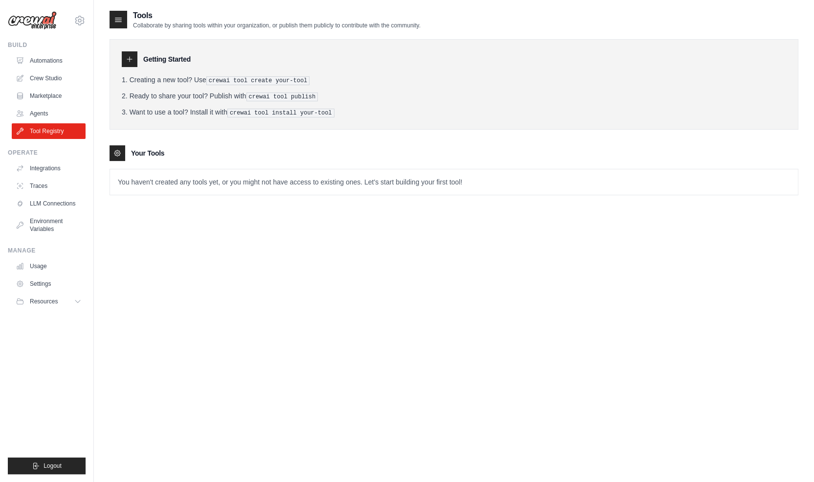
click at [307, 165] on tools-list\a "Your Tools You haven't created any tools yet, or you might not have access to e…" at bounding box center [454, 170] width 689 height 50
click at [132, 61] on icon at bounding box center [130, 59] width 8 height 8
click at [119, 153] on icon at bounding box center [117, 153] width 6 height 6
click at [182, 178] on p "You haven't created any tools yet, or you might not have access to existing one…" at bounding box center [454, 181] width 688 height 25
click at [251, 179] on p "You haven't created any tools yet, or you might not have access to existing one…" at bounding box center [454, 181] width 688 height 25
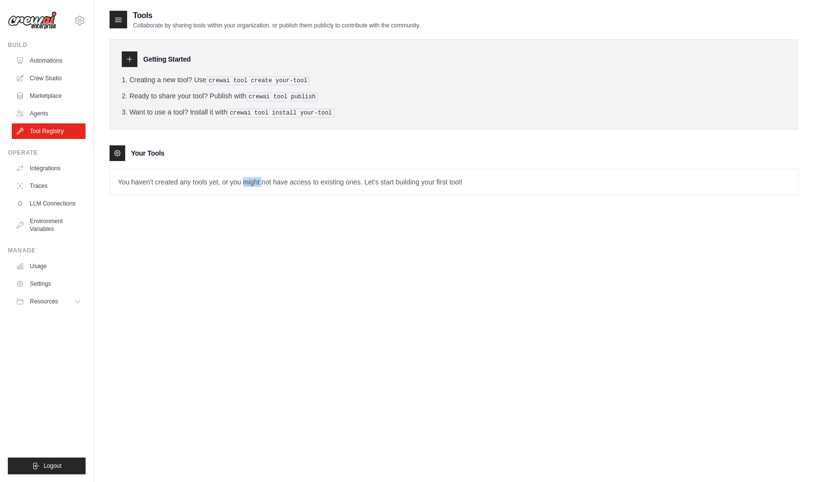
click at [251, 179] on p "You haven't created any tools yet, or you might not have access to existing one…" at bounding box center [454, 181] width 688 height 25
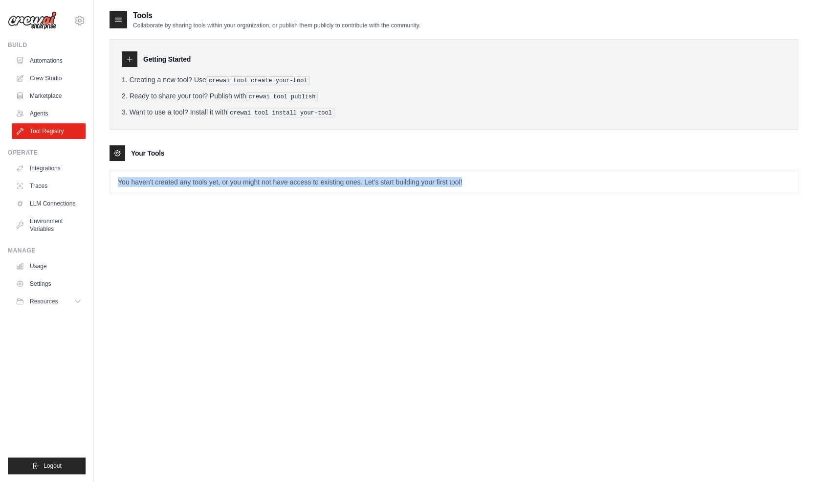
click at [251, 179] on p "You haven't created any tools yet, or you might not have access to existing one…" at bounding box center [454, 181] width 688 height 25
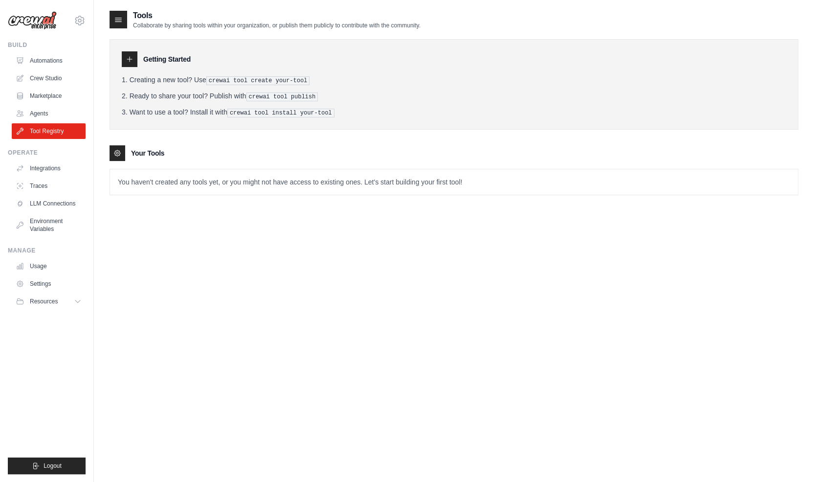
click at [464, 141] on div "Getting Started Creating a new tool? Use crewai tool create your-tool Ready to …" at bounding box center [454, 112] width 689 height 166
click at [433, 177] on p "You haven't created any tools yet, or you might not have access to existing one…" at bounding box center [454, 181] width 688 height 25
click at [134, 60] on div at bounding box center [130, 59] width 16 height 16
click at [132, 60] on icon at bounding box center [130, 59] width 8 height 8
drag, startPoint x: 298, startPoint y: 57, endPoint x: 235, endPoint y: 75, distance: 65.2
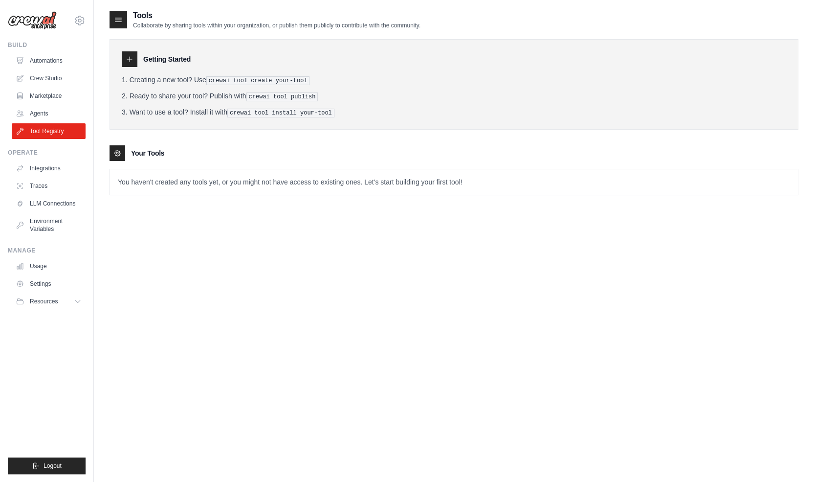
click at [235, 75] on li "Creating a new tool? Use crewai tool create your-tool" at bounding box center [454, 80] width 665 height 10
click at [236, 78] on pre "crewai tool create your-tool" at bounding box center [258, 80] width 104 height 9
click at [57, 305] on span "Resources" at bounding box center [45, 301] width 28 height 8
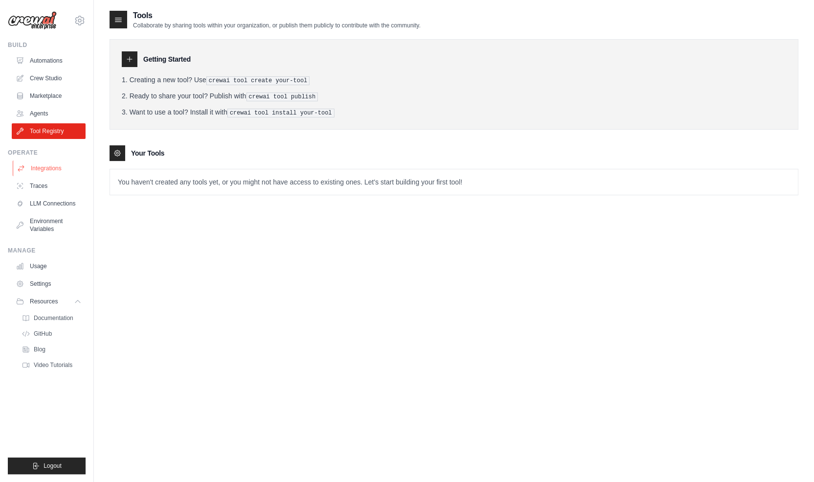
click at [58, 168] on link "Integrations" at bounding box center [50, 168] width 74 height 16
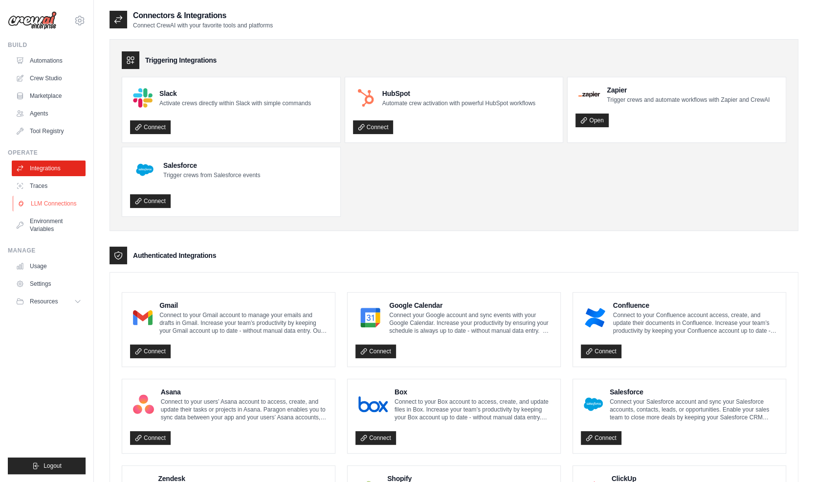
click at [61, 205] on link "LLM Connections" at bounding box center [50, 204] width 74 height 16
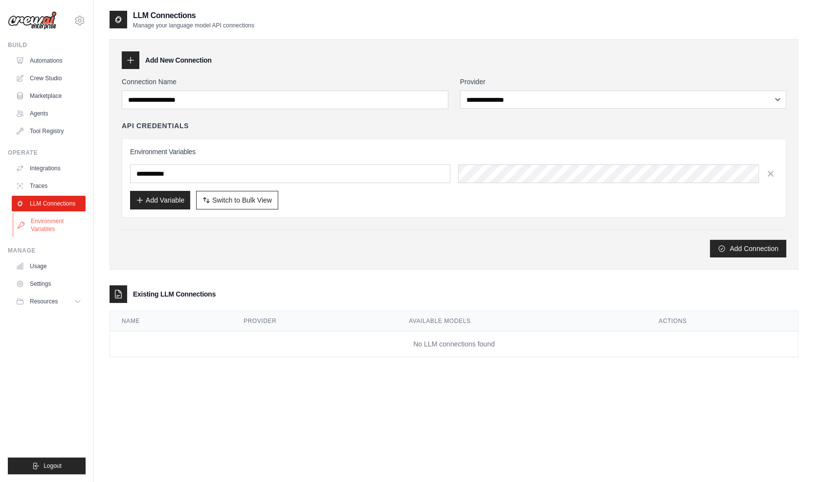
click at [55, 222] on link "Environment Variables" at bounding box center [50, 224] width 74 height 23
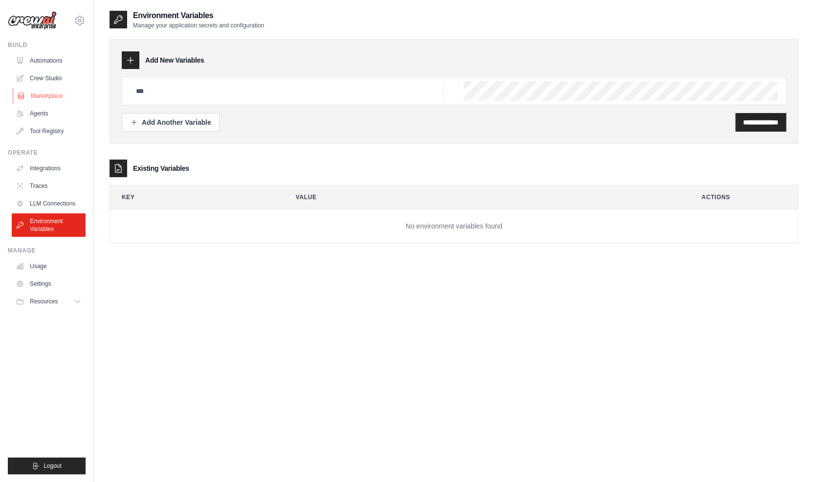
click at [49, 94] on link "Marketplace" at bounding box center [50, 96] width 74 height 16
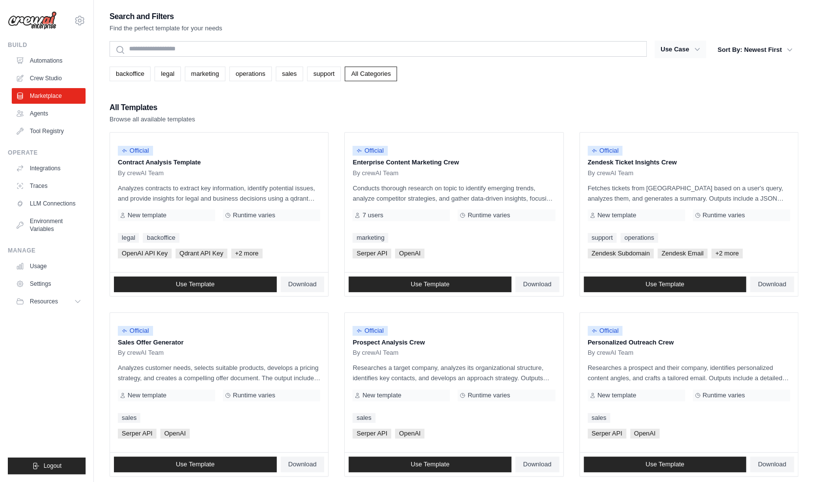
click at [683, 54] on button "Use Case" at bounding box center [680, 50] width 51 height 18
click at [683, 53] on button "Use Case" at bounding box center [680, 50] width 51 height 18
click at [699, 48] on icon "button" at bounding box center [697, 49] width 5 height 3
click at [702, 53] on button "Use Case" at bounding box center [680, 50] width 51 height 18
click at [699, 50] on icon "button" at bounding box center [697, 49] width 10 height 10
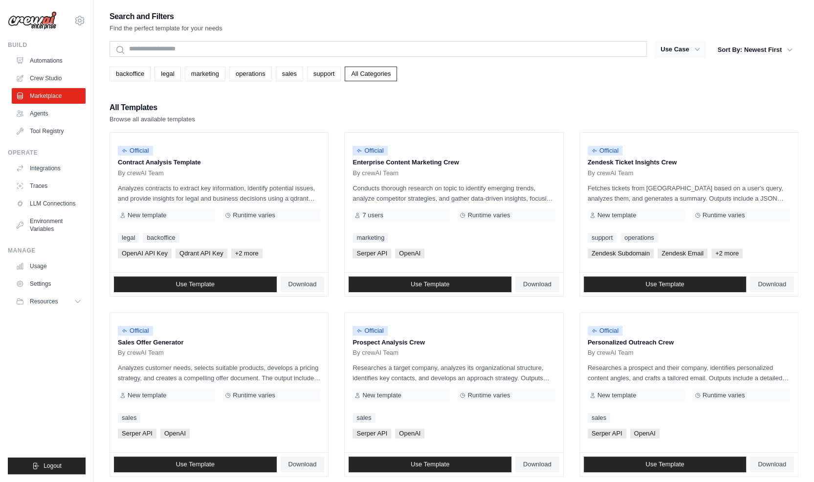
click at [699, 50] on icon "button" at bounding box center [697, 49] width 10 height 10
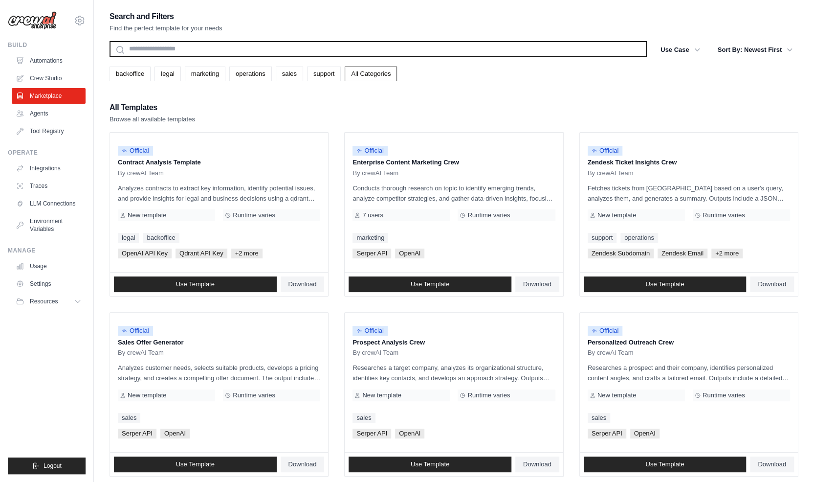
click at [311, 50] on input "text" at bounding box center [378, 49] width 537 height 16
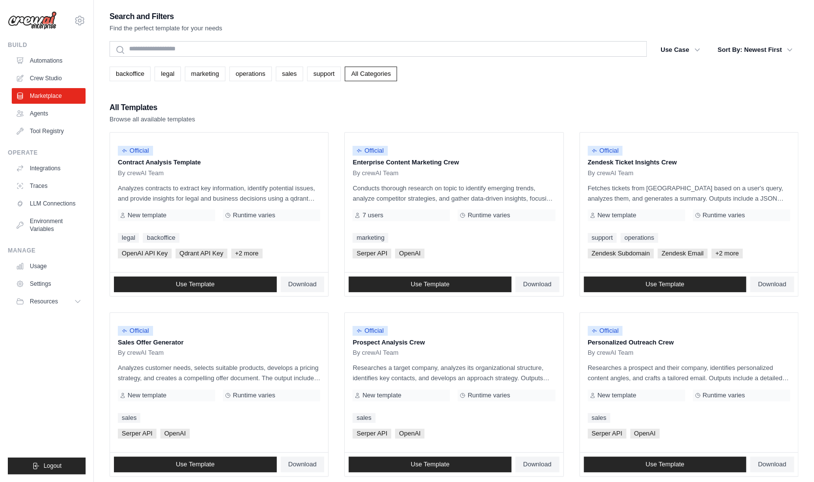
click at [408, 75] on div "backoffice legal marketing operations sales support All Categories" at bounding box center [454, 74] width 689 height 15
click at [710, 48] on div "Use Case backoffice legal marketing operations sales support Clear All Filters …" at bounding box center [727, 50] width 144 height 18
click at [694, 47] on icon "button" at bounding box center [697, 49] width 10 height 10
click at [684, 47] on button "Use Case" at bounding box center [680, 50] width 51 height 18
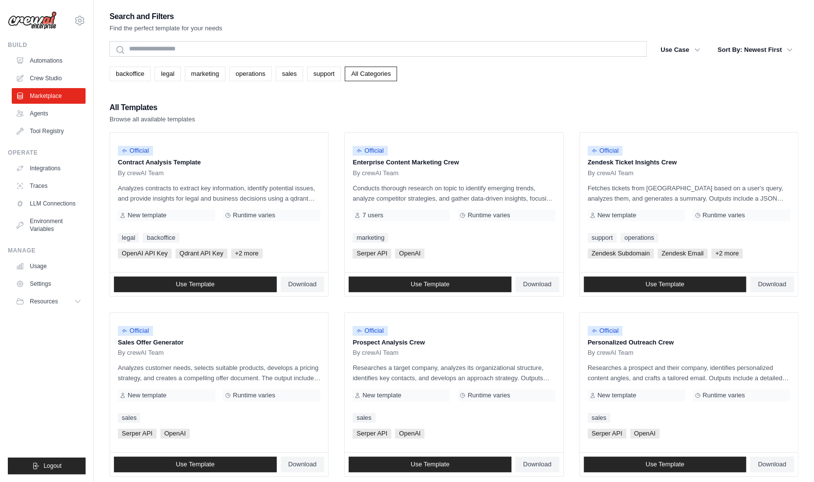
drag, startPoint x: 646, startPoint y: 79, endPoint x: 656, endPoint y: 80, distance: 9.8
click at [648, 85] on div "Search and Filters Find the perfect template for your needs Search Use Case bac…" at bounding box center [454, 447] width 689 height 875
click at [688, 34] on div "Search and Filters Find the perfect template for your needs Search Use Case bac…" at bounding box center [454, 447] width 689 height 875
click at [683, 44] on button "Use Case" at bounding box center [680, 50] width 51 height 18
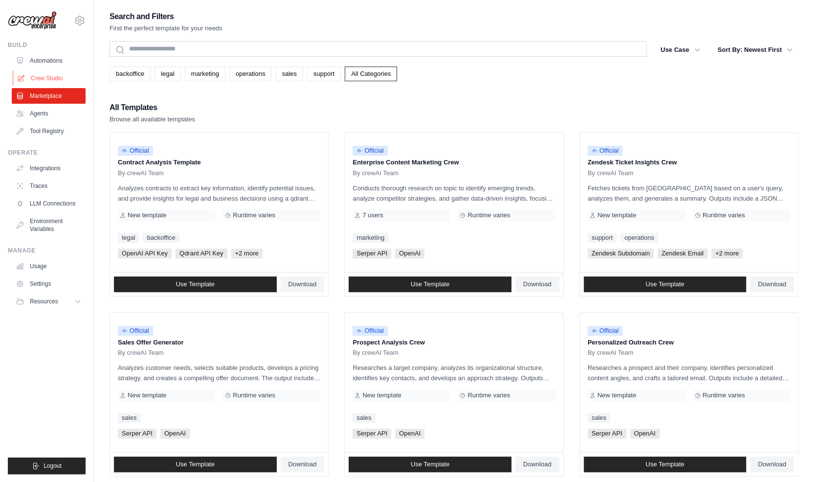
click at [71, 75] on link "Crew Studio" at bounding box center [50, 78] width 74 height 16
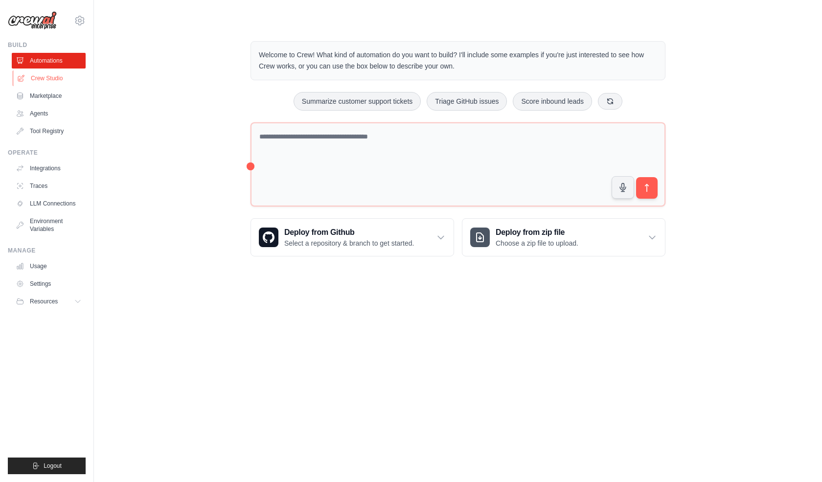
click at [74, 80] on link "Crew Studio" at bounding box center [50, 78] width 74 height 16
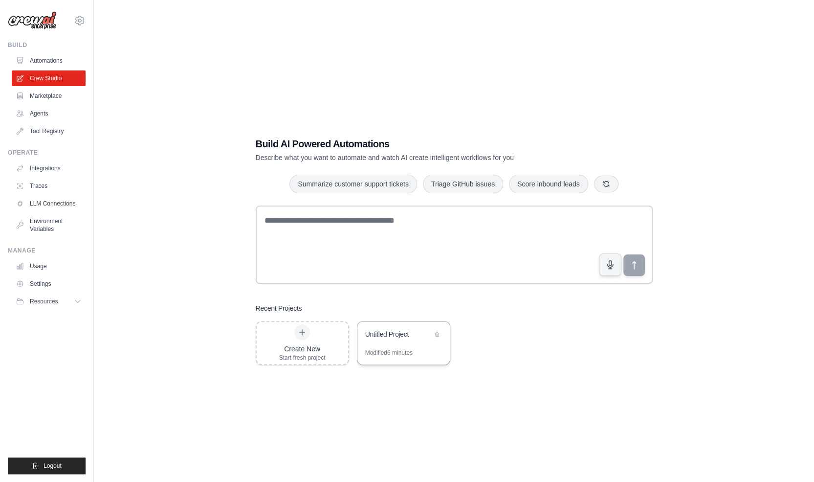
click at [377, 328] on div "Untitled Project" at bounding box center [403, 334] width 92 height 27
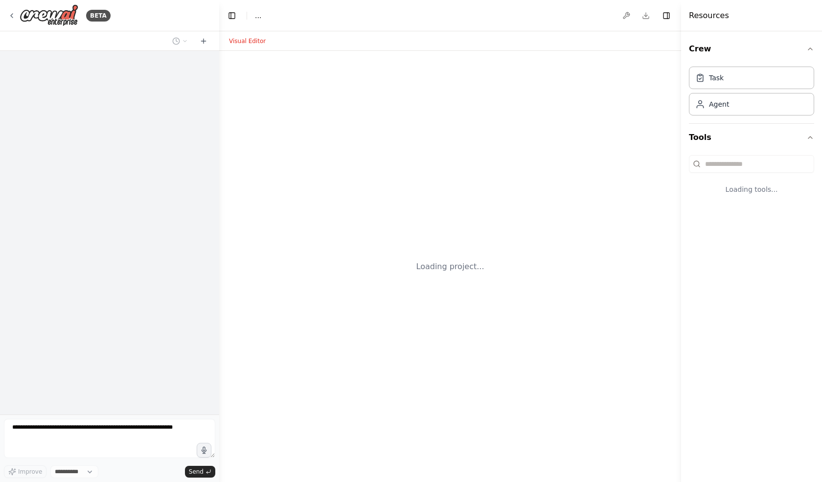
select select "****"
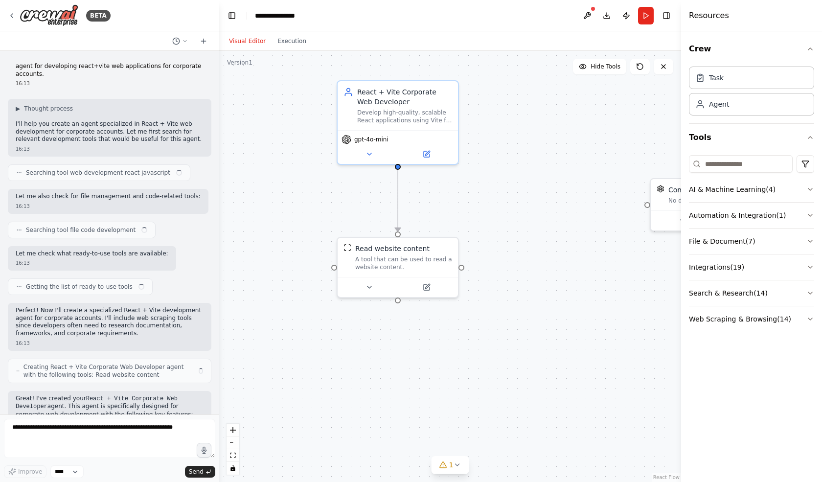
scroll to position [272, 0]
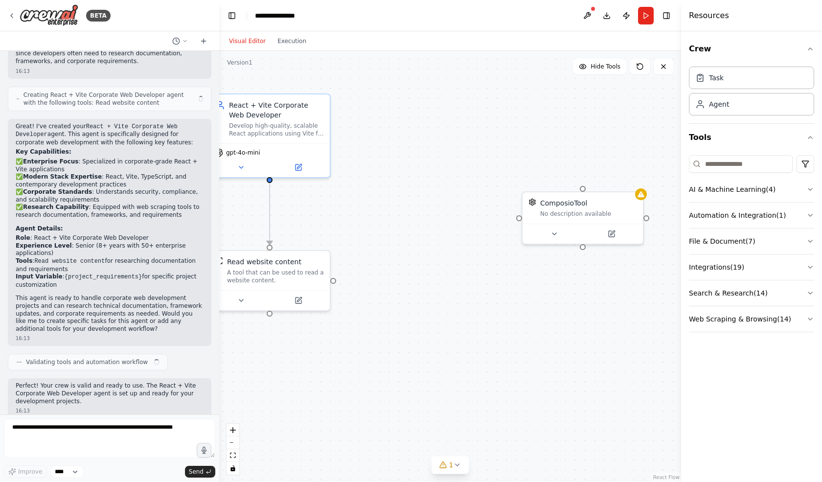
drag, startPoint x: 601, startPoint y: 238, endPoint x: 457, endPoint y: 251, distance: 144.9
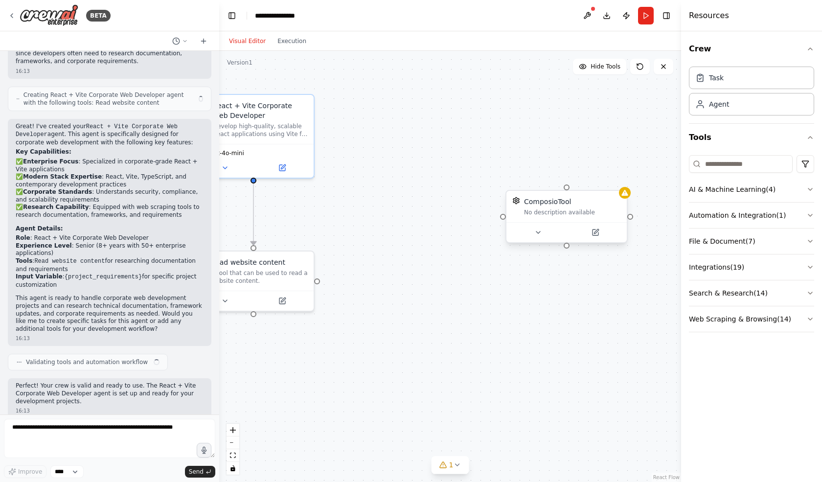
click at [550, 206] on div "ComposioTool" at bounding box center [547, 202] width 47 height 10
click at [541, 233] on icon at bounding box center [538, 232] width 8 height 8
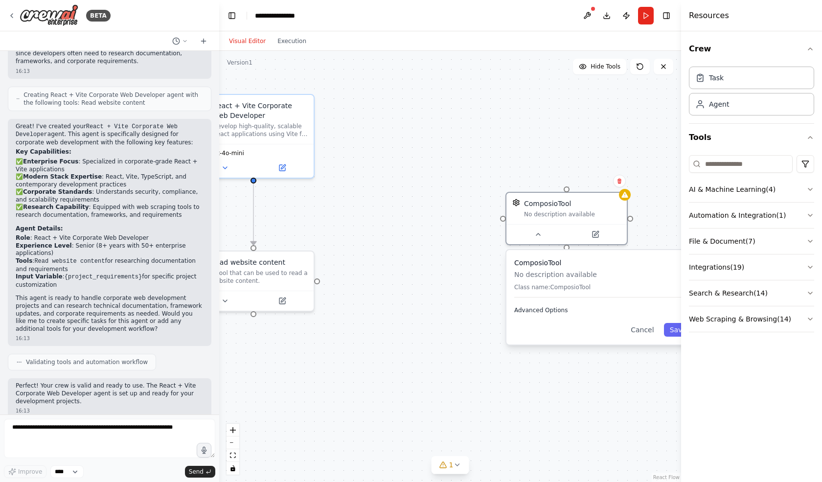
click at [559, 310] on span "Advanced Options" at bounding box center [540, 310] width 53 height 8
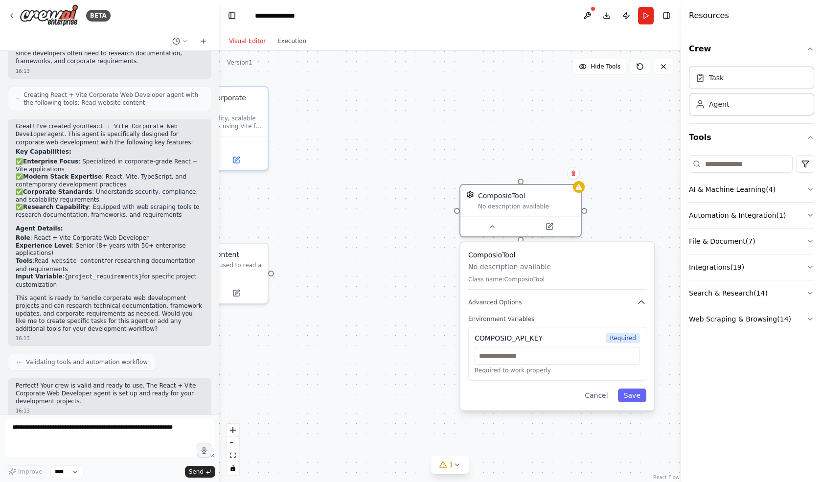
drag, startPoint x: 429, startPoint y: 316, endPoint x: 302, endPoint y: 296, distance: 129.3
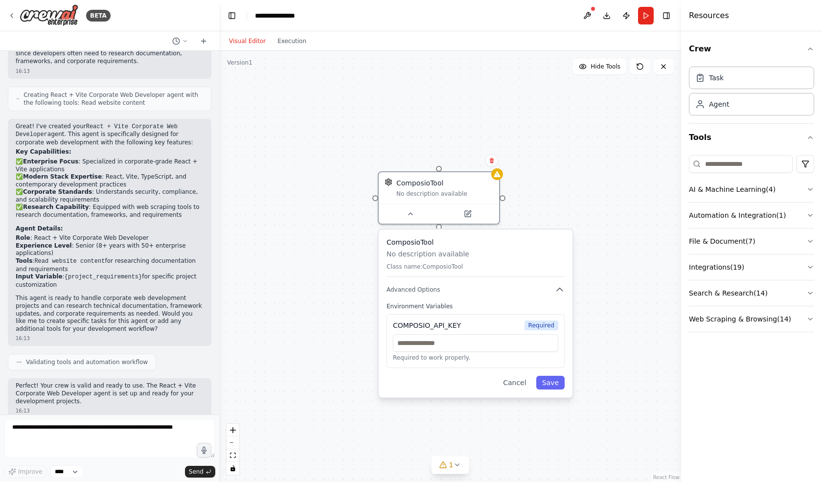
click at [436, 263] on p "Class name: ComposioTool" at bounding box center [475, 267] width 178 height 8
click at [460, 216] on button at bounding box center [467, 212] width 55 height 12
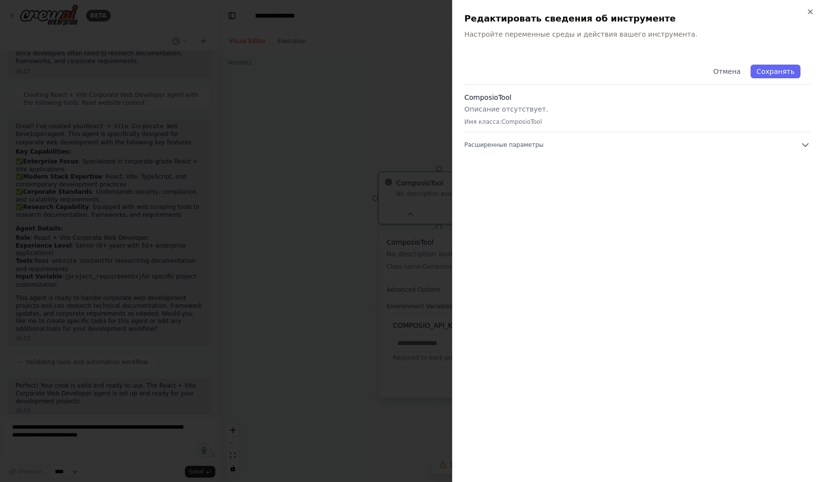
scroll to position [294, 0]
click at [575, 130] on div "ComposioTool Описание отсутствует. Имя класса: ComposioTool" at bounding box center [637, 112] width 346 height 40
click at [515, 42] on div "Закрывать Редактировать сведения об инструменте Настройте переменные среды и де…" at bounding box center [637, 241] width 370 height 482
click at [643, 38] on div "Закрывать Редактировать сведения об инструменте Настройте переменные среды и де…" at bounding box center [637, 241] width 370 height 482
click at [641, 36] on font "Настройте переменные среды и действия вашего инструмента." at bounding box center [580, 34] width 233 height 8
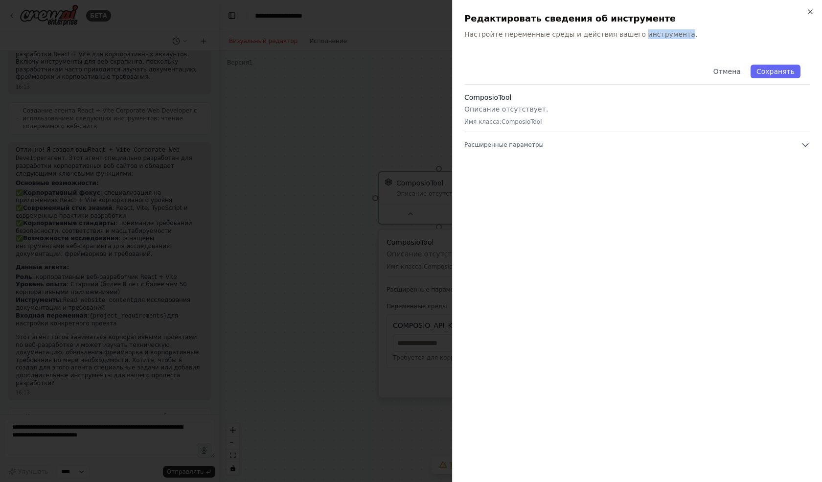
click at [641, 36] on font "Настройте переменные среды и действия вашего инструмента." at bounding box center [580, 34] width 233 height 8
click at [732, 141] on button "Расширенные параметры" at bounding box center [637, 145] width 346 height 10
click at [535, 216] on font "Требуется для корректной работы." at bounding box center [525, 212] width 110 height 7
click at [527, 117] on div "ComposioTool Описание отсутствует. Имя класса: ComposioTool" at bounding box center [637, 112] width 346 height 40
click at [507, 129] on div "ComposioTool Описание отсутствует. Имя класса: ComposioTool" at bounding box center [637, 112] width 346 height 40
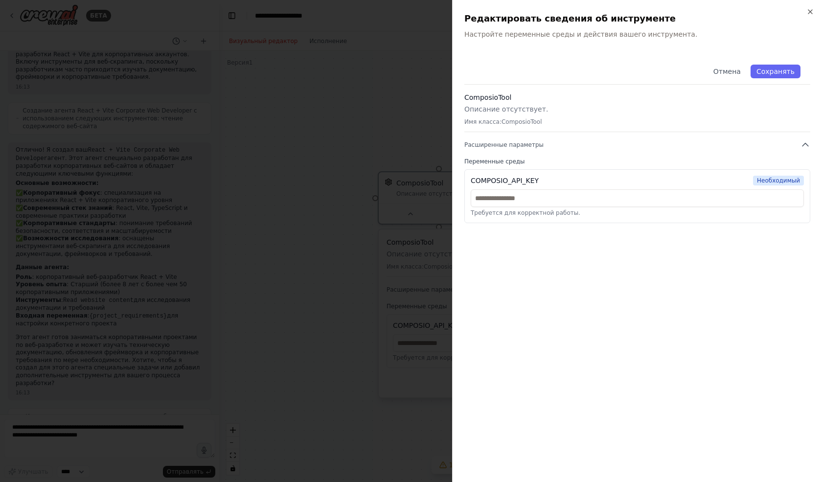
drag, startPoint x: 504, startPoint y: 123, endPoint x: 508, endPoint y: 115, distance: 9.0
click at [504, 122] on font "ComposioTool" at bounding box center [521, 121] width 41 height 7
click at [794, 74] on button "Сохранять" at bounding box center [775, 72] width 50 height 14
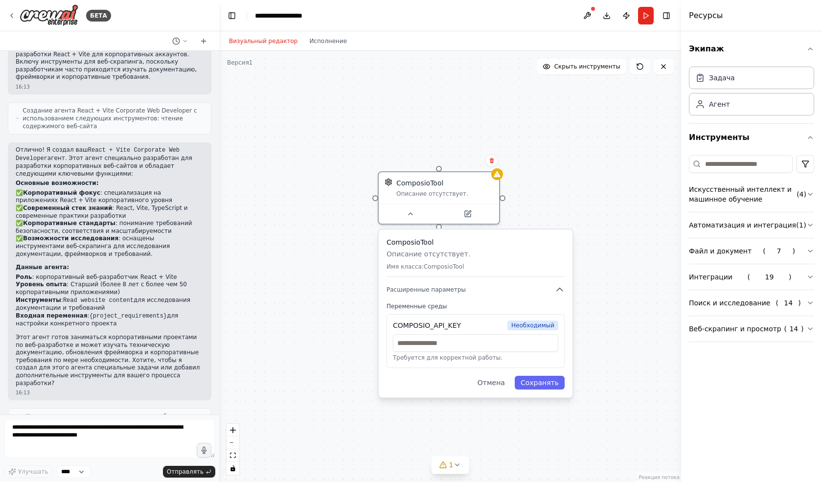
scroll to position [272, 0]
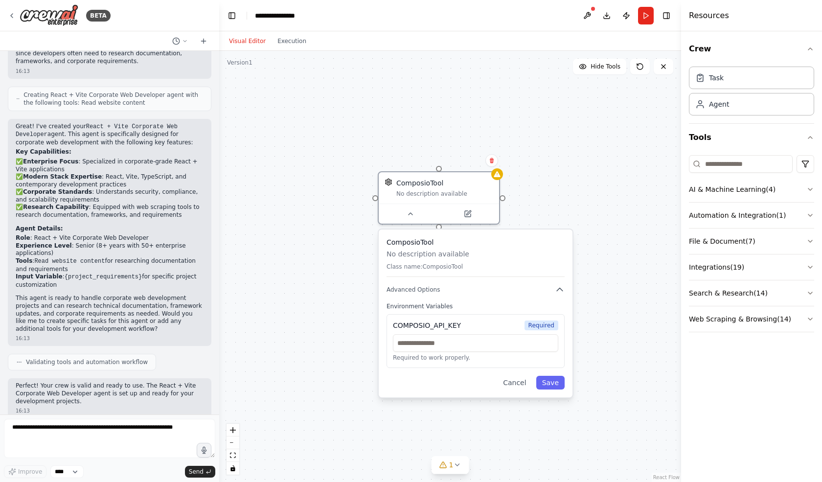
click at [402, 15] on header "**********" at bounding box center [450, 15] width 462 height 31
click at [6, 12] on div "BETA" at bounding box center [109, 15] width 219 height 31
click at [14, 13] on icon at bounding box center [12, 16] width 8 height 8
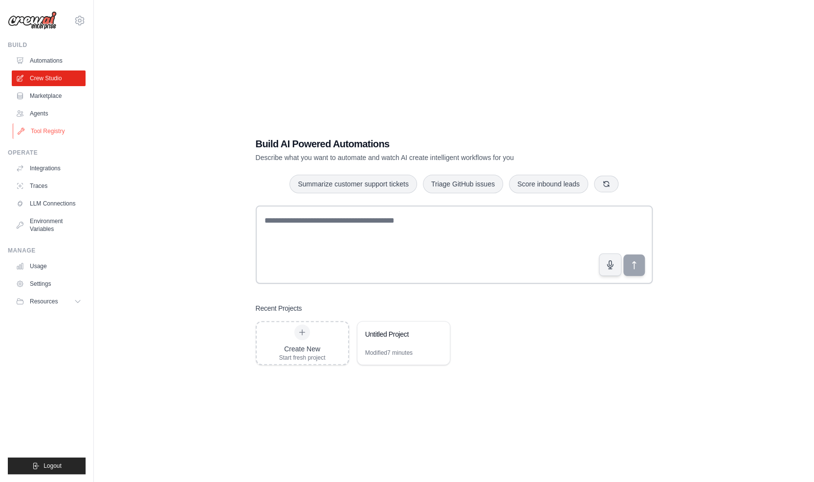
click at [56, 135] on link "Tool Registry" at bounding box center [50, 131] width 74 height 16
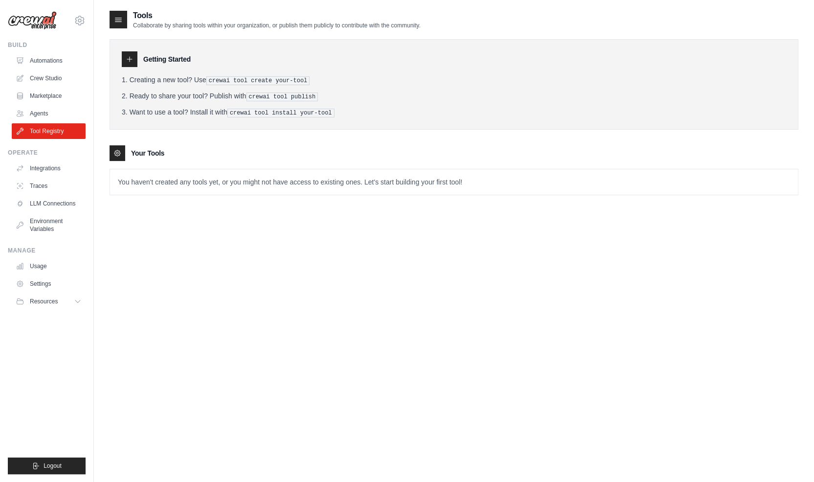
click at [122, 27] on div at bounding box center [119, 20] width 18 height 18
click at [122, 19] on icon at bounding box center [118, 20] width 10 height 10
click at [128, 49] on div "Getting Started Creating a new tool? Use crewai tool create your-tool Ready to …" at bounding box center [454, 84] width 689 height 90
click at [129, 59] on icon at bounding box center [129, 59] width 5 height 5
drag, startPoint x: 128, startPoint y: 133, endPoint x: 117, endPoint y: 157, distance: 26.1
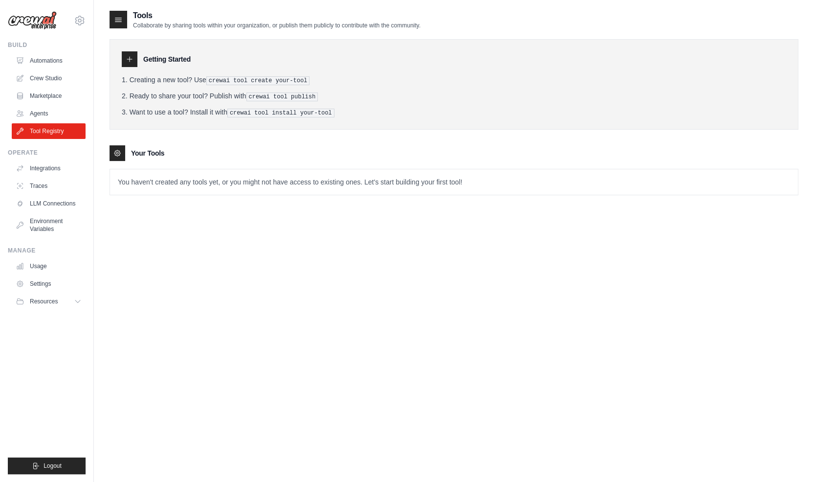
click at [128, 133] on div "Getting Started Creating a new tool? Use crewai tool create your-tool Ready to …" at bounding box center [454, 112] width 689 height 166
click at [116, 158] on div at bounding box center [118, 153] width 16 height 16
click at [115, 156] on div at bounding box center [118, 153] width 16 height 16
click at [181, 113] on li "Want to use a tool? Install it with crewai tool install your-tool" at bounding box center [454, 112] width 665 height 10
click at [245, 80] on pre "crewai tool create your-tool" at bounding box center [258, 80] width 104 height 9
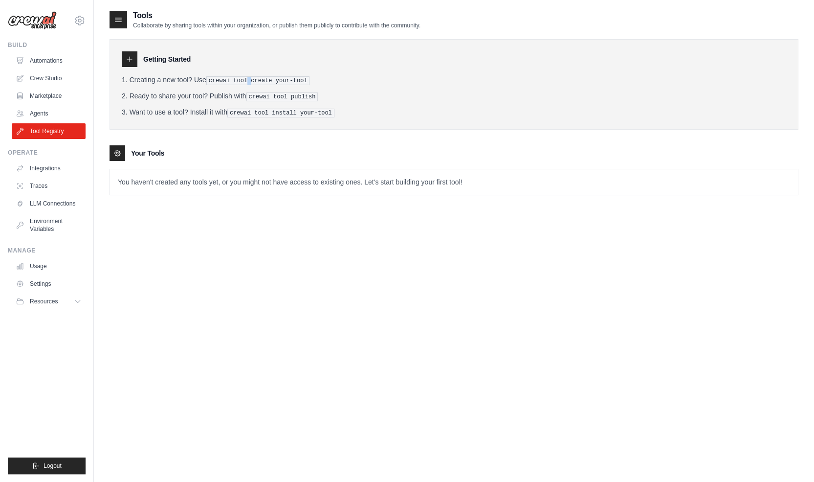
click at [245, 80] on pre "crewai tool create your-tool" at bounding box center [258, 80] width 104 height 9
click at [244, 79] on pre "crewai tool create your-tool" at bounding box center [258, 80] width 104 height 9
click at [71, 20] on div "[MEDICAL_DATA][EMAIL_ADDRESS][DOMAIN_NAME] Settings" at bounding box center [47, 15] width 78 height 31
click at [82, 19] on icon at bounding box center [80, 21] width 12 height 12
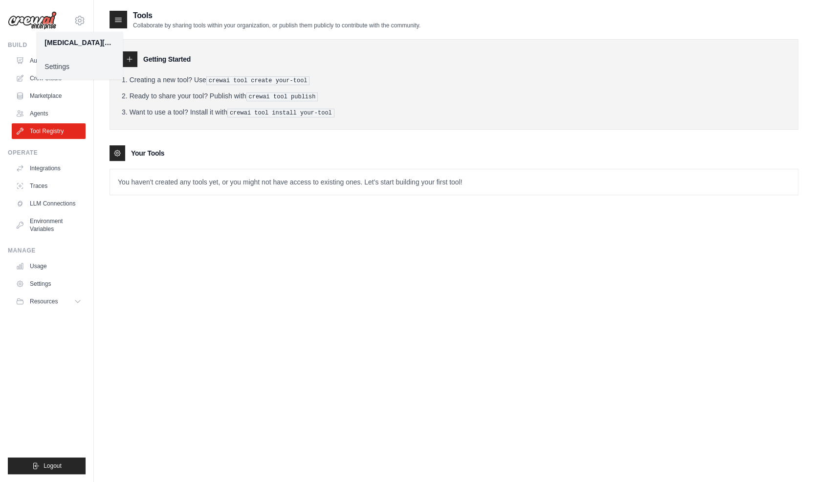
click at [61, 67] on link "Settings" at bounding box center [80, 67] width 86 height 18
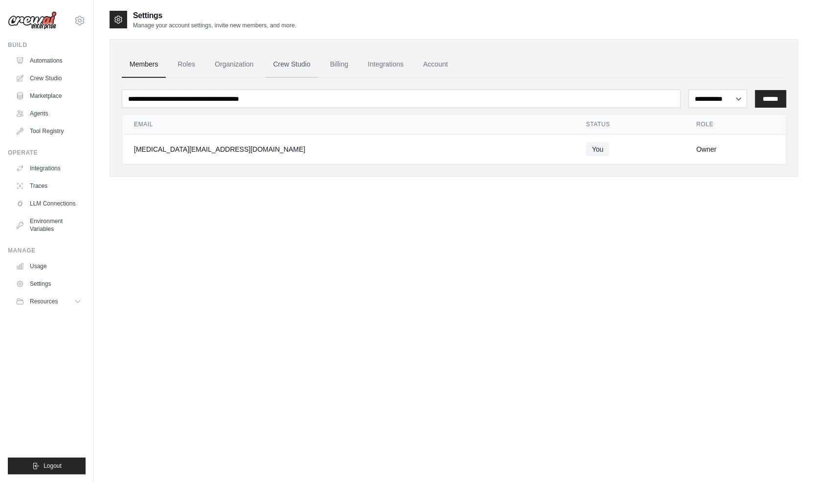
click at [285, 70] on link "Crew Studio" at bounding box center [292, 64] width 53 height 26
click at [54, 281] on link "Settings" at bounding box center [50, 284] width 74 height 16
